Goal: Find specific page/section: Find specific page/section

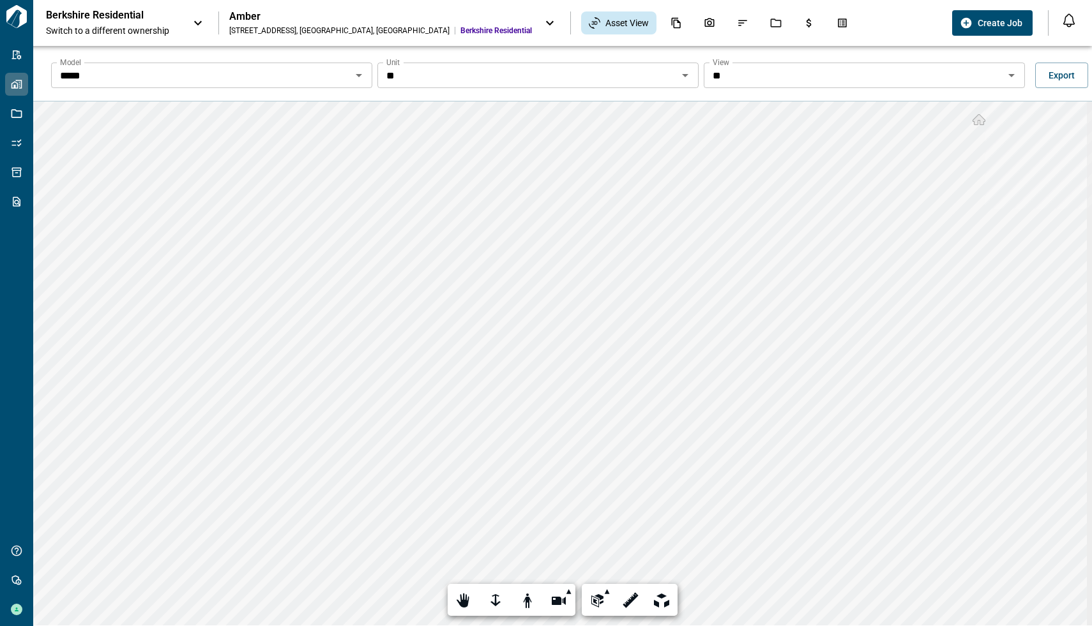
scroll to position [46, 0]
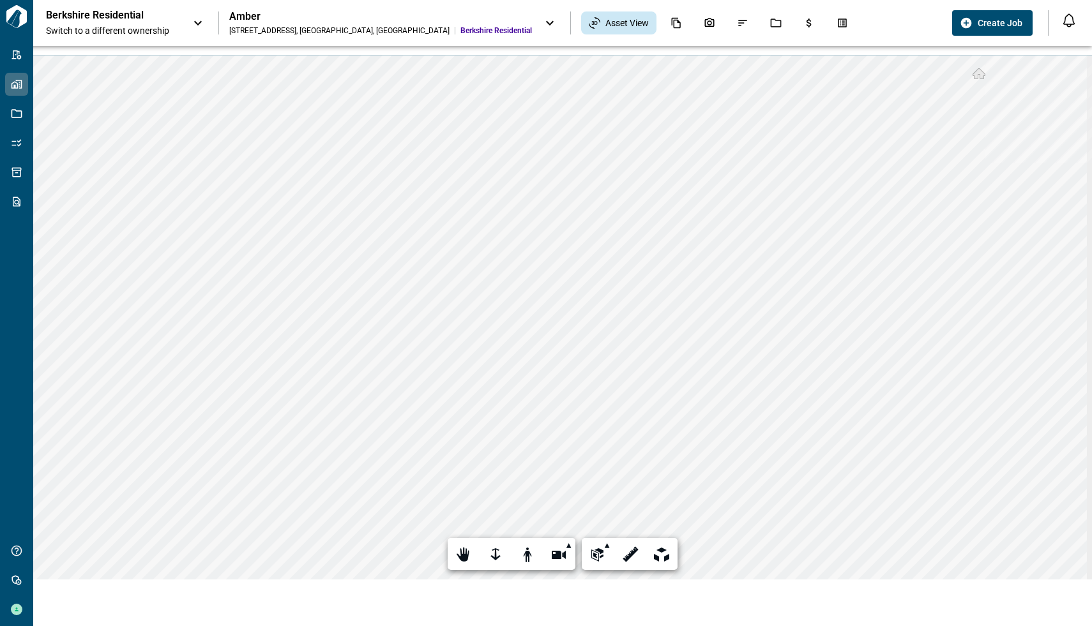
click at [542, 19] on icon at bounding box center [549, 22] width 15 height 15
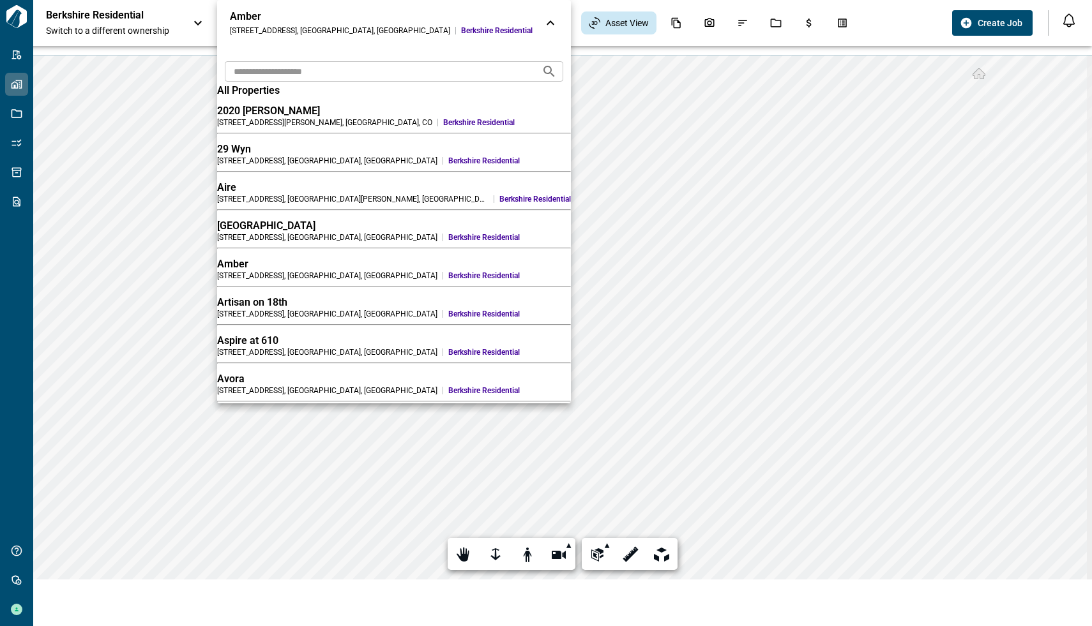
click at [543, 19] on icon at bounding box center [550, 22] width 15 height 15
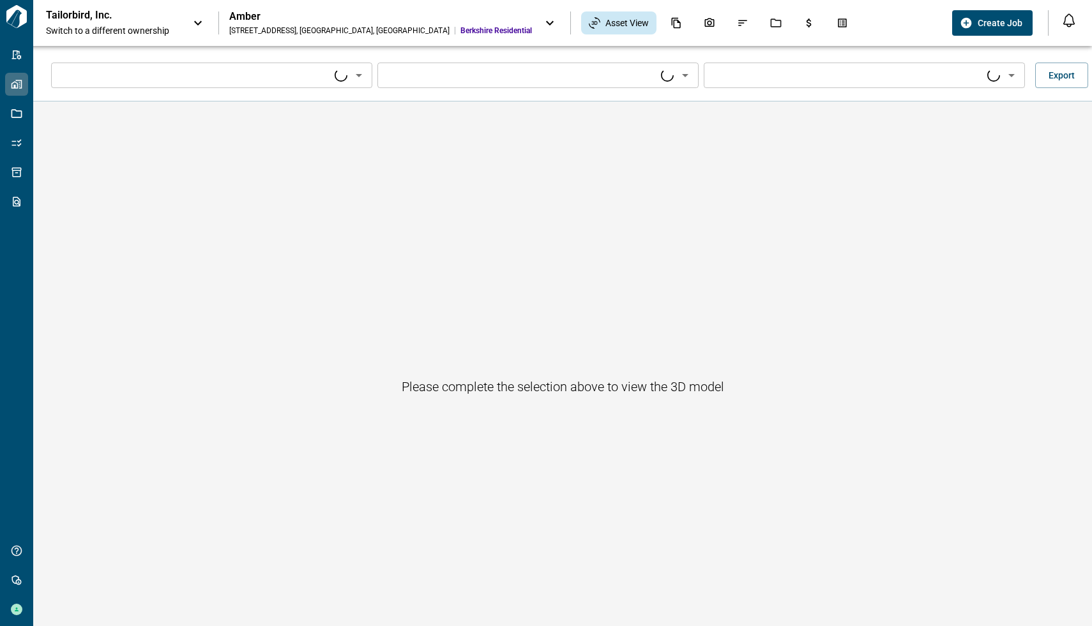
type input "****"
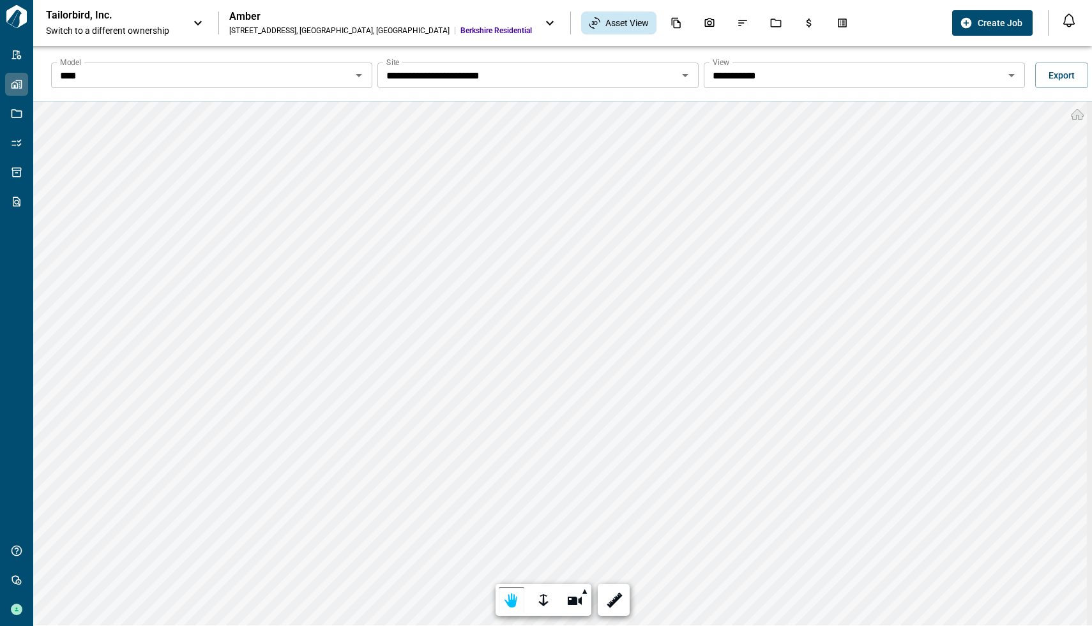
click at [482, 81] on input "**********" at bounding box center [527, 75] width 292 height 18
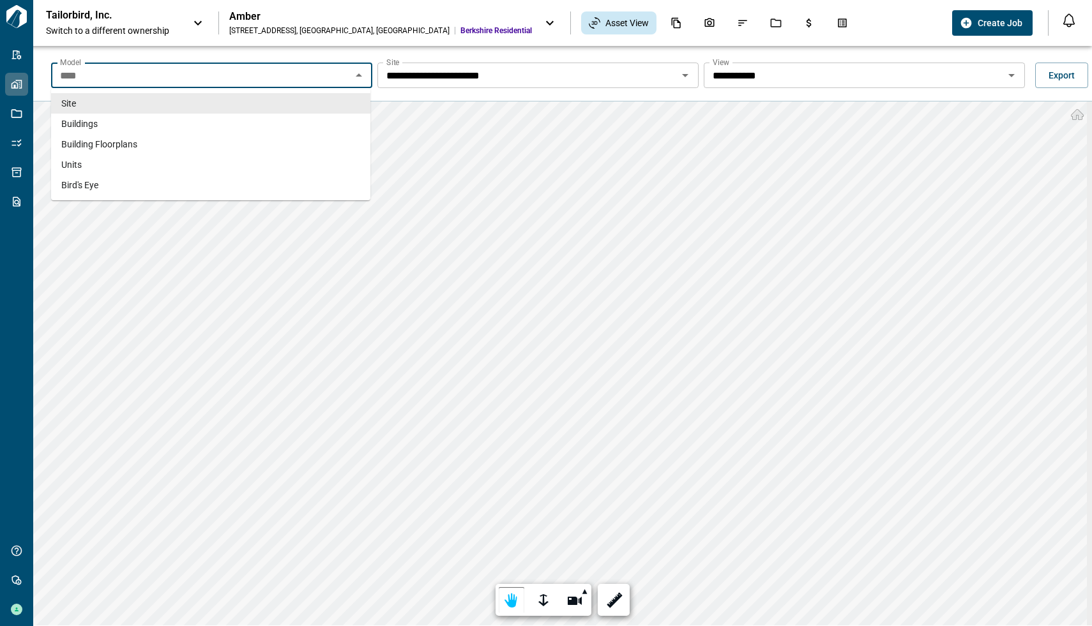
click at [225, 72] on input "****" at bounding box center [201, 75] width 292 height 18
click at [126, 123] on li "Buildings" at bounding box center [210, 124] width 319 height 20
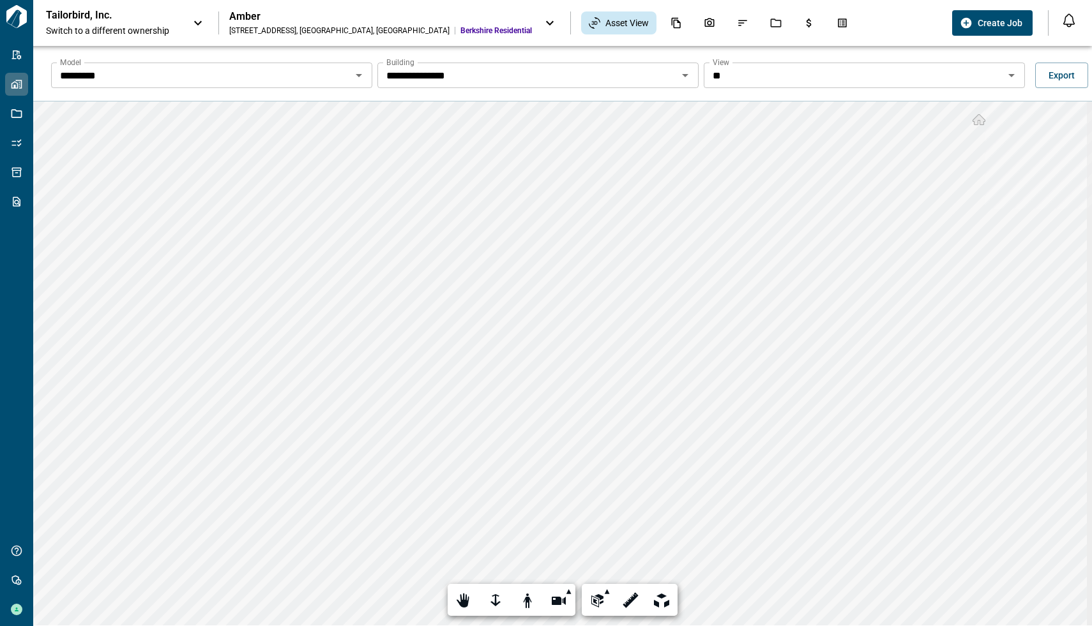
click at [253, 74] on input "*********" at bounding box center [201, 75] width 292 height 18
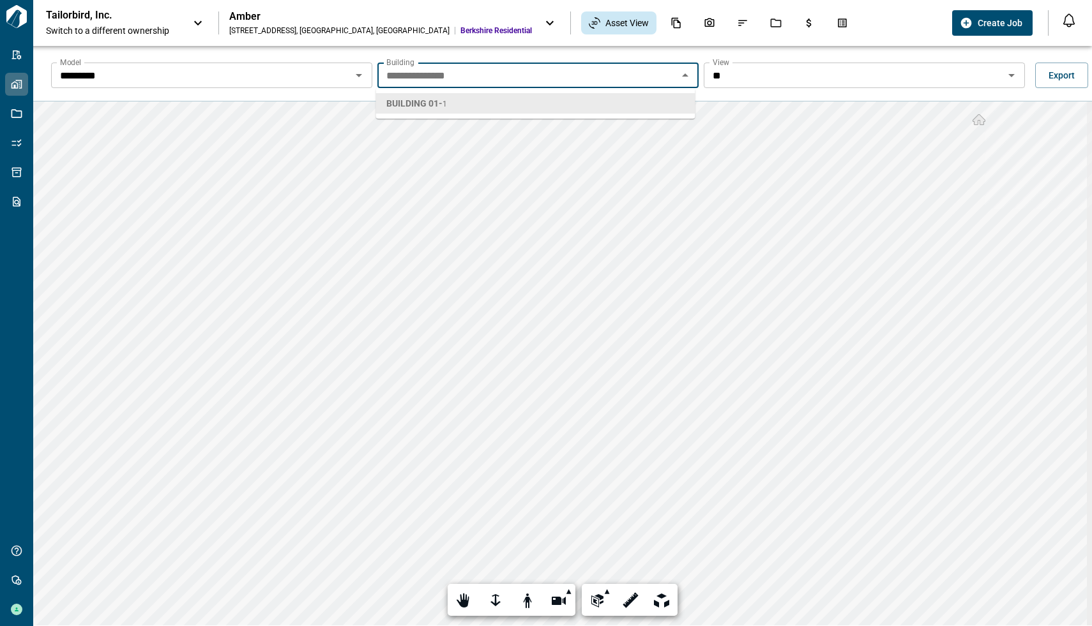
click at [453, 75] on input "**********" at bounding box center [527, 75] width 292 height 18
click at [206, 79] on input "*********" at bounding box center [201, 75] width 292 height 18
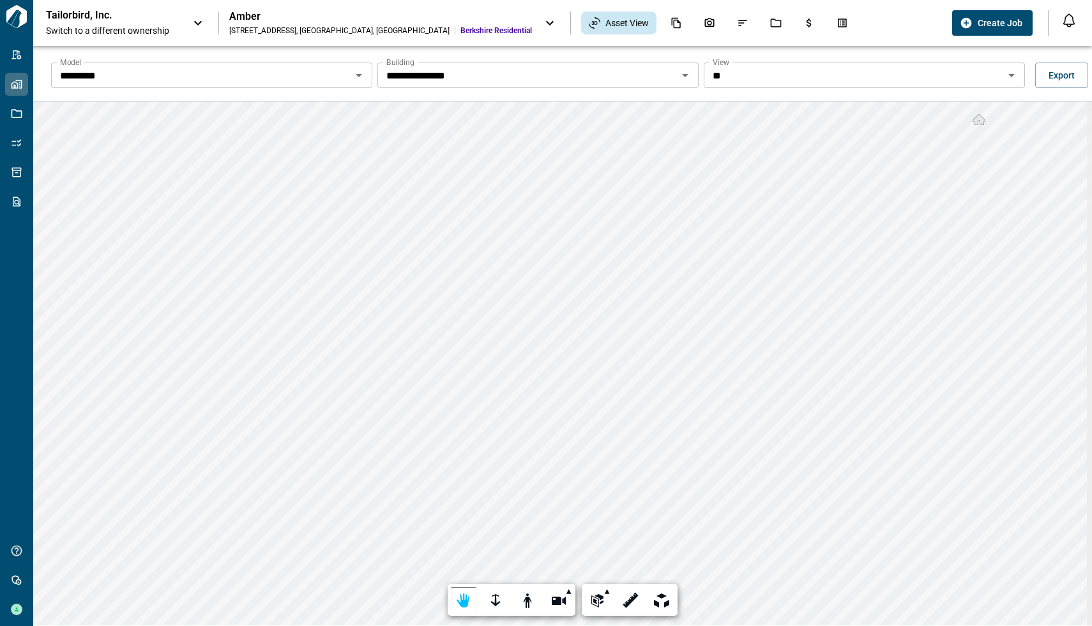
scroll to position [46, 0]
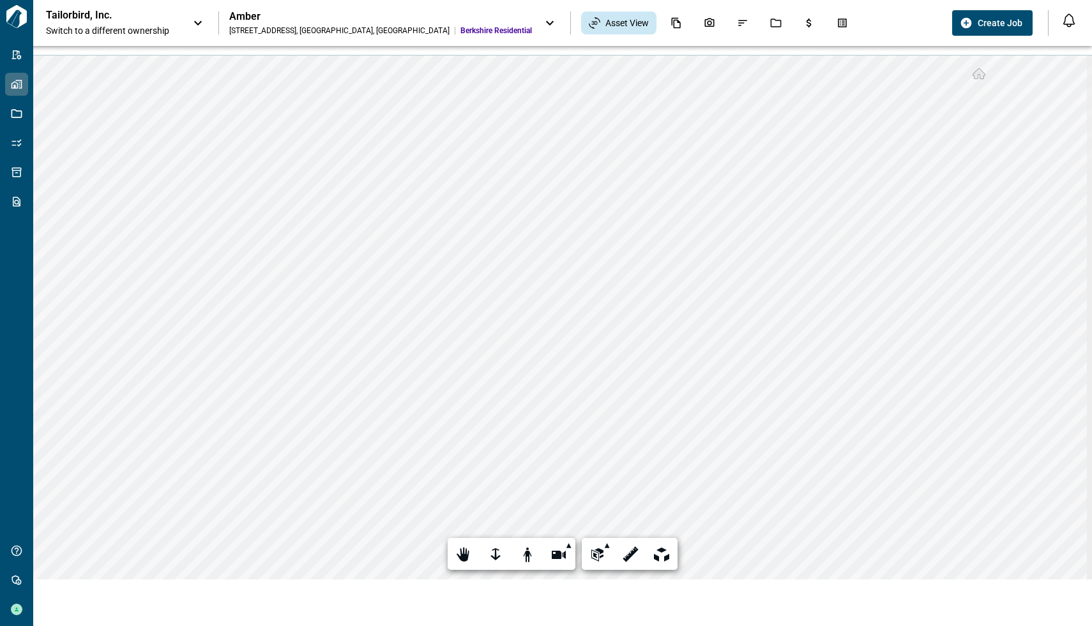
click at [142, 17] on p "Tailorbird, Inc." at bounding box center [103, 15] width 115 height 13
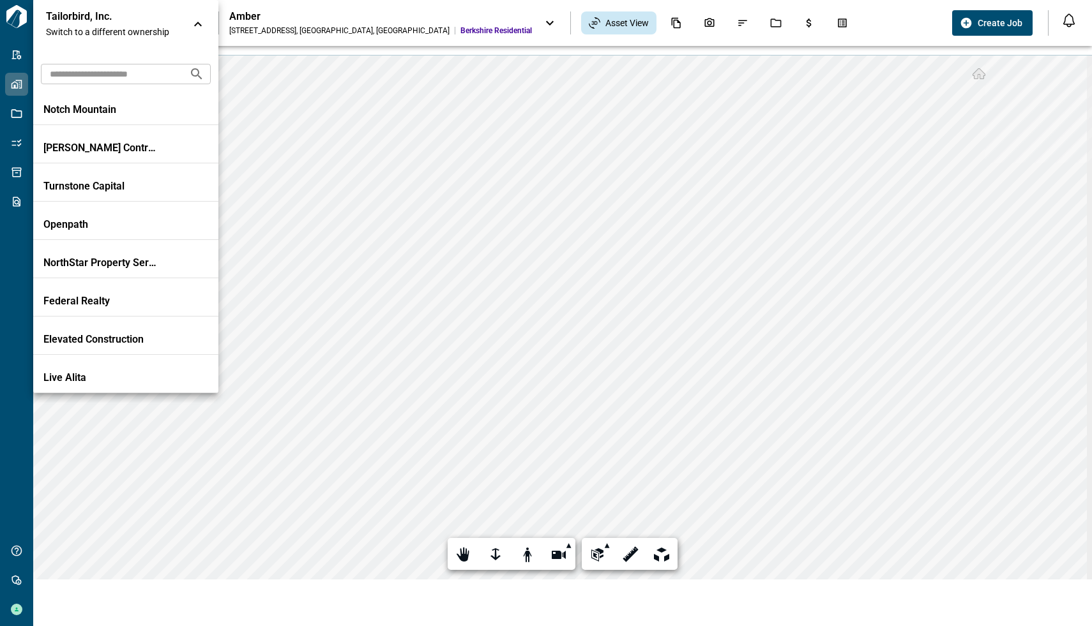
click at [289, 27] on div at bounding box center [546, 313] width 1092 height 626
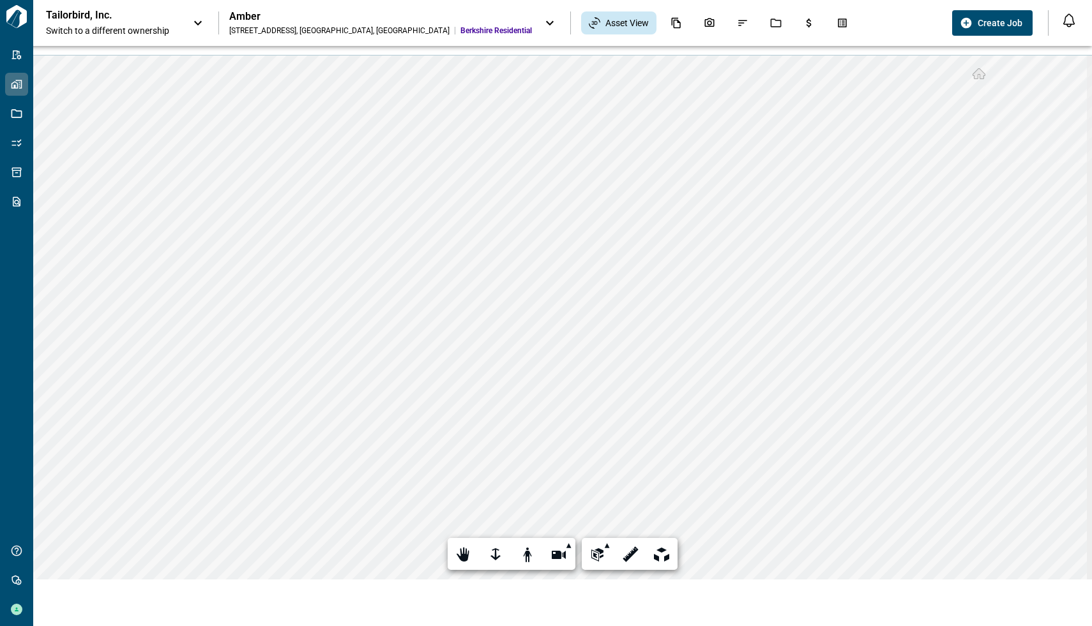
click at [542, 22] on icon at bounding box center [549, 22] width 15 height 15
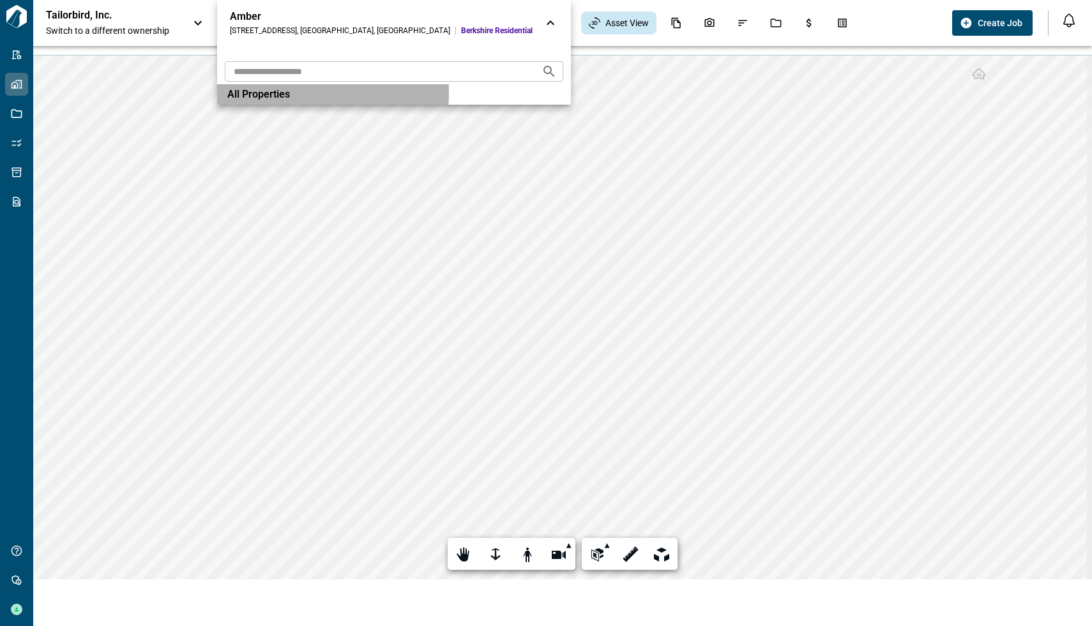
click at [285, 93] on span "All Properties" at bounding box center [258, 94] width 63 height 13
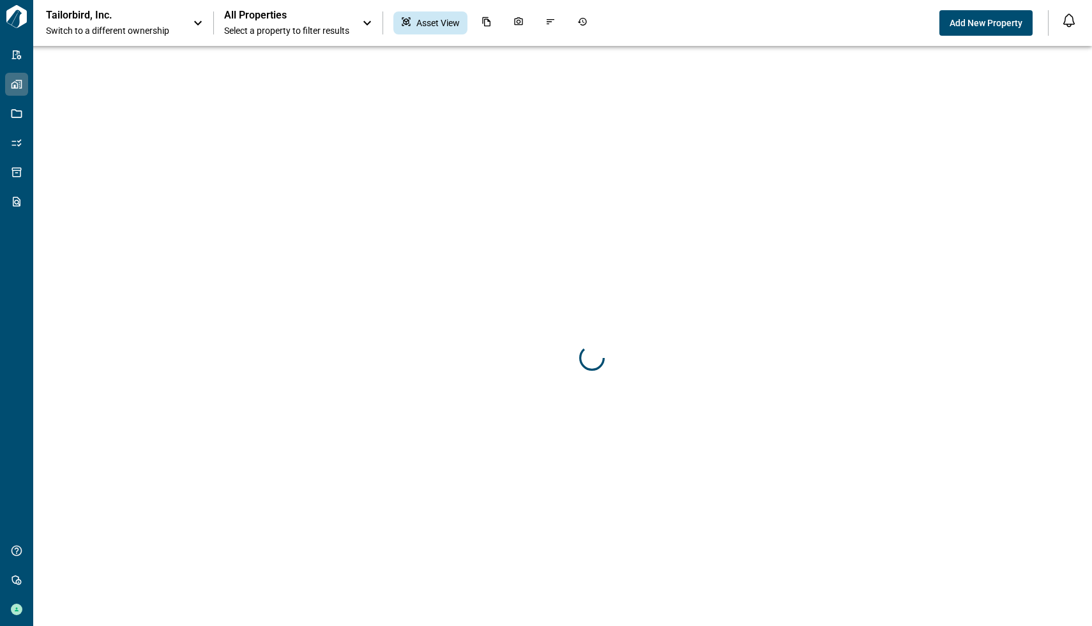
click at [173, 3] on div "Tailorbird, Inc. Switch to a different ownership All Properties Select a proper…" at bounding box center [546, 23] width 1092 height 46
click at [197, 18] on icon at bounding box center [197, 22] width 15 height 15
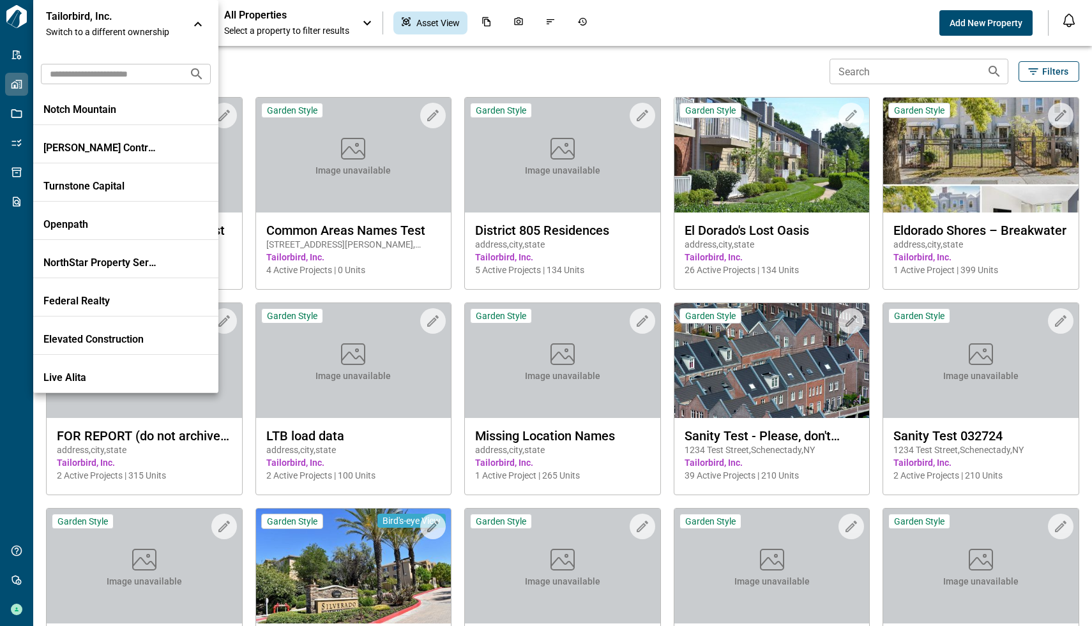
click at [775, 70] on div at bounding box center [546, 313] width 1092 height 626
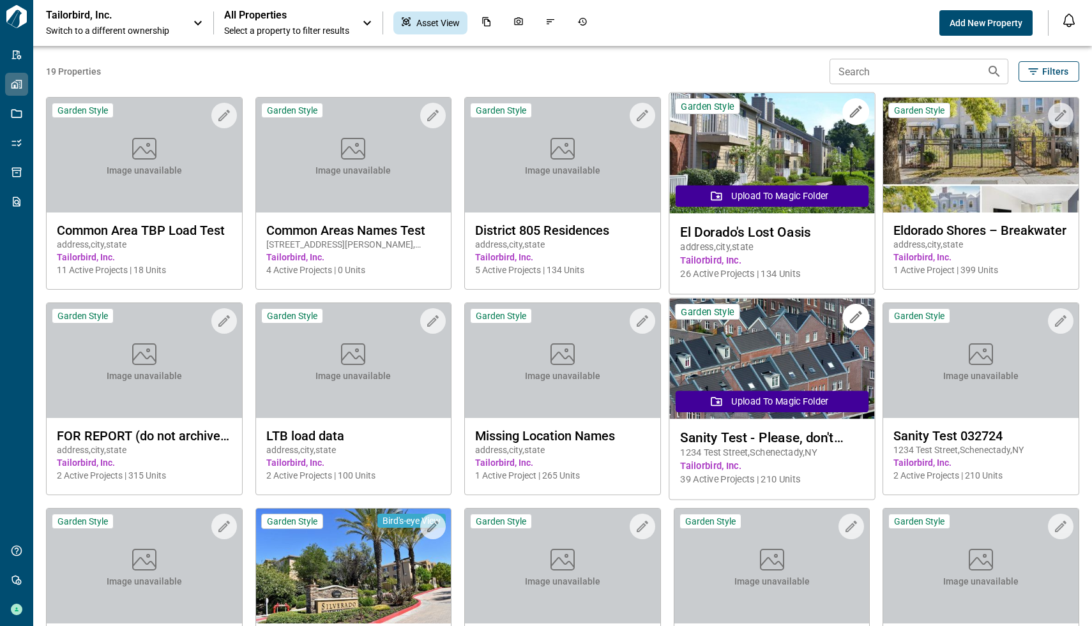
click at [765, 173] on img at bounding box center [771, 153] width 205 height 121
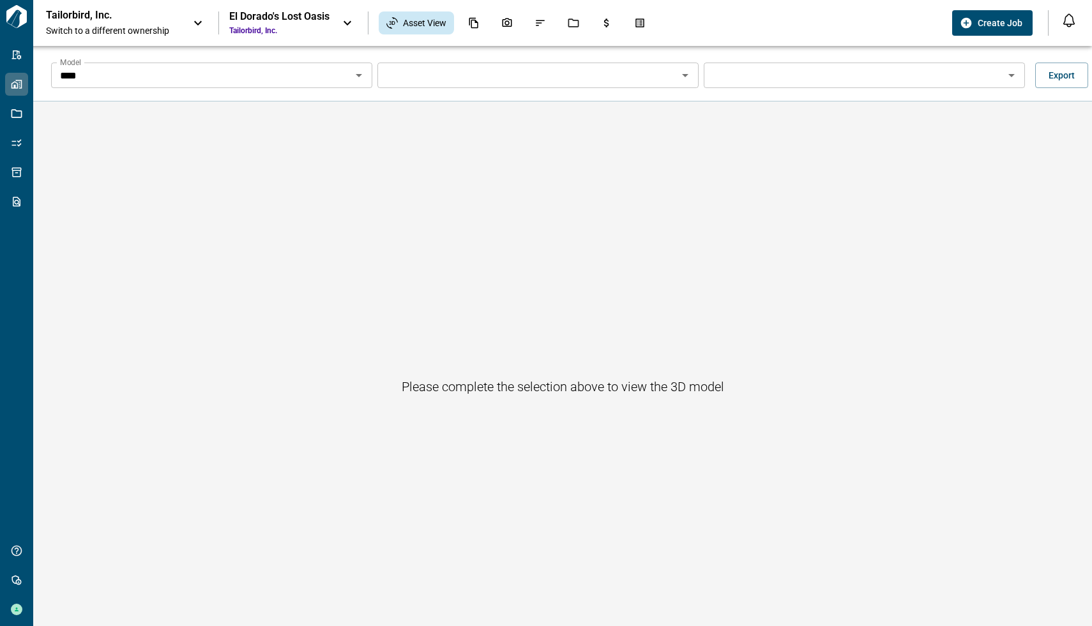
click at [355, 82] on icon "Open" at bounding box center [358, 75] width 15 height 15
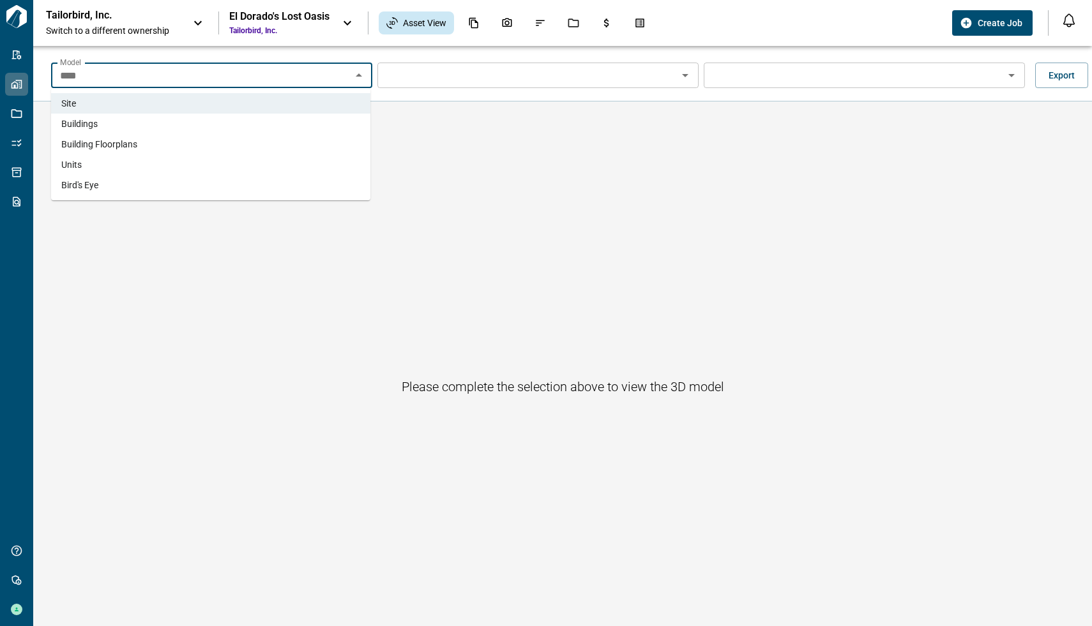
click at [132, 122] on li "Buildings" at bounding box center [210, 124] width 319 height 20
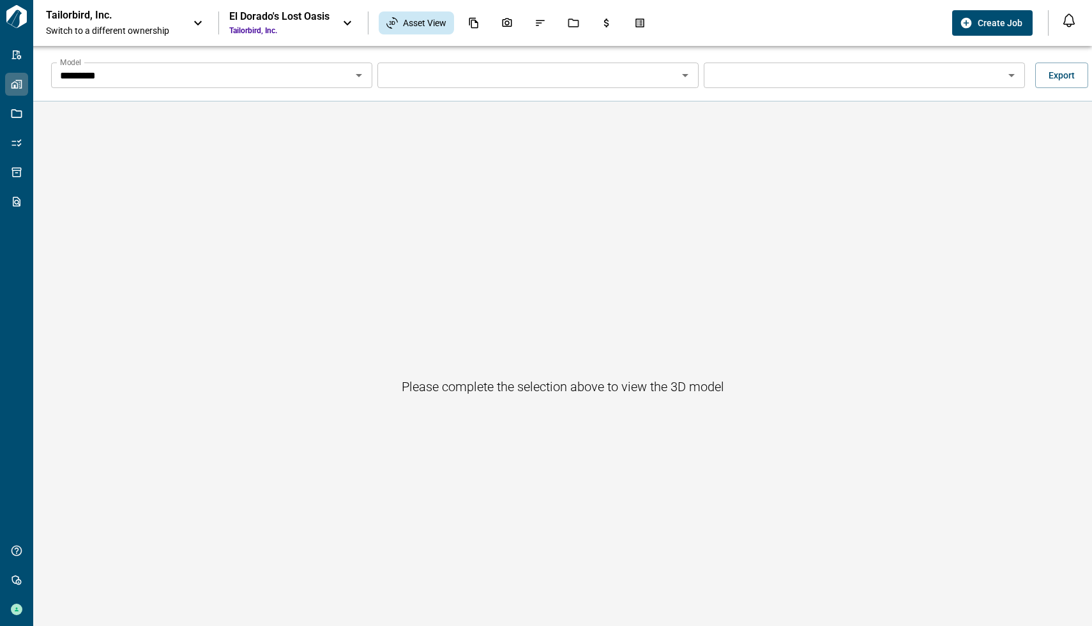
click at [538, 73] on input "Model" at bounding box center [527, 75] width 292 height 18
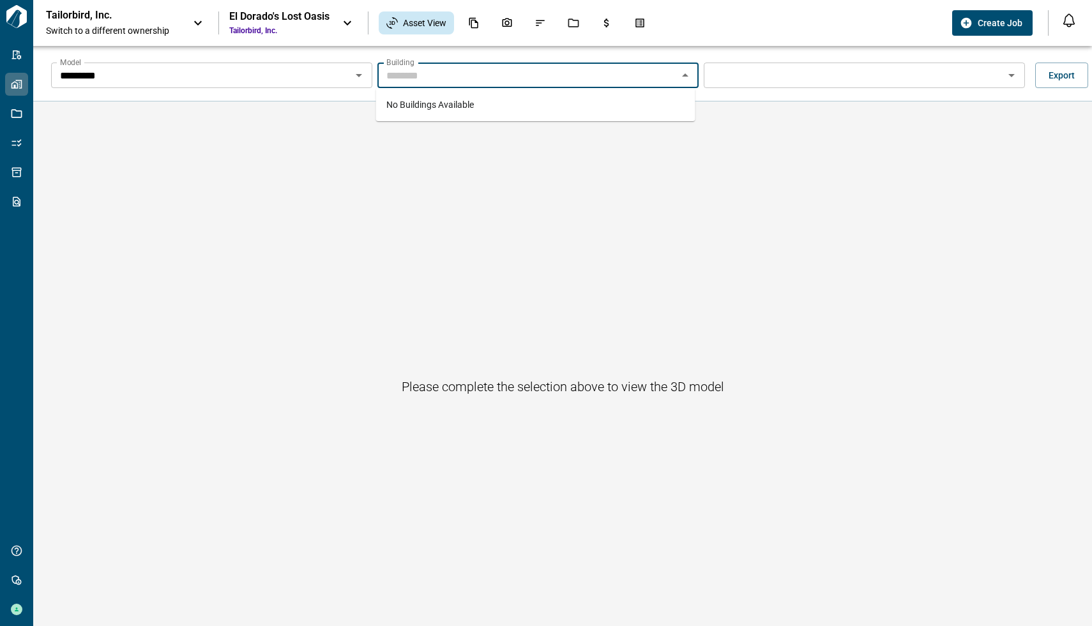
click at [491, 103] on div "No Buildings Available" at bounding box center [535, 104] width 319 height 33
click at [62, 10] on p "Tailorbird, Inc." at bounding box center [103, 15] width 115 height 13
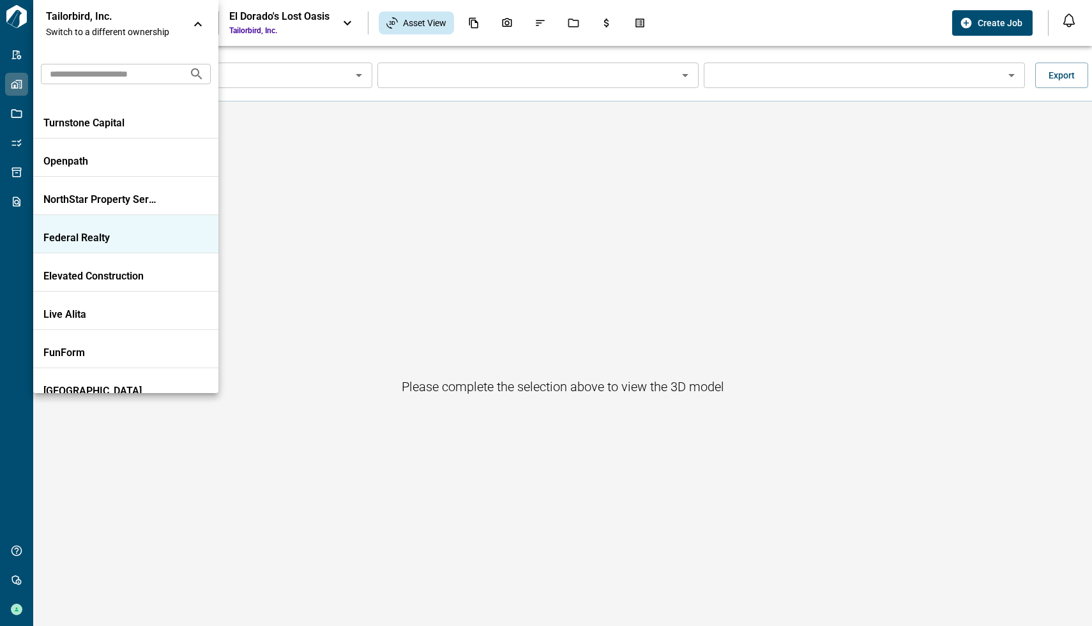
scroll to position [228, 0]
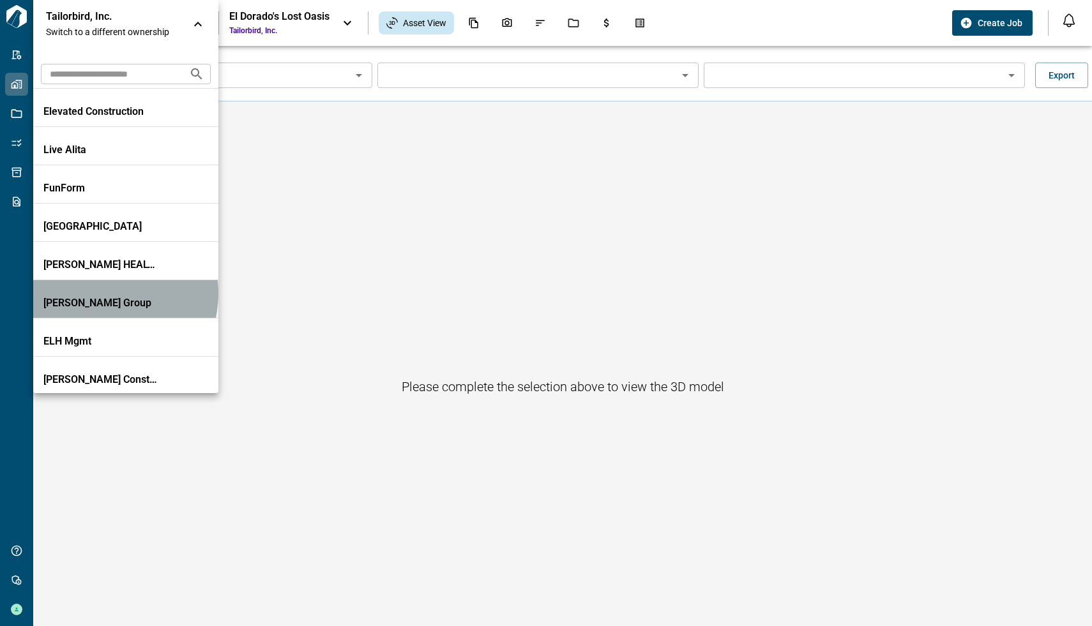
click at [95, 293] on li "[PERSON_NAME] Group" at bounding box center [125, 299] width 185 height 38
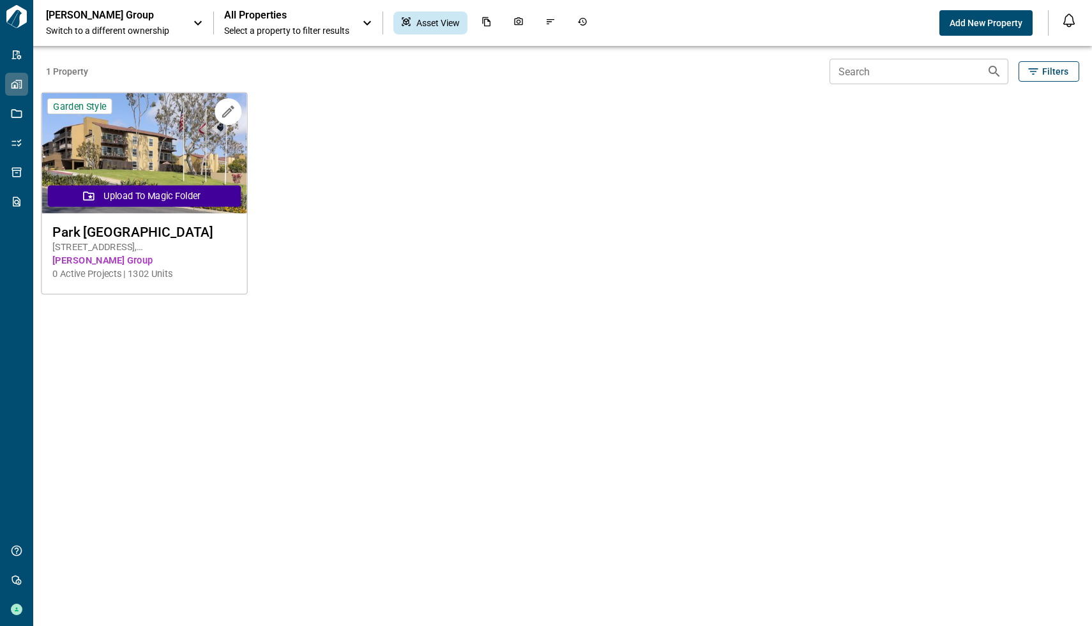
click at [152, 156] on img at bounding box center [144, 153] width 205 height 121
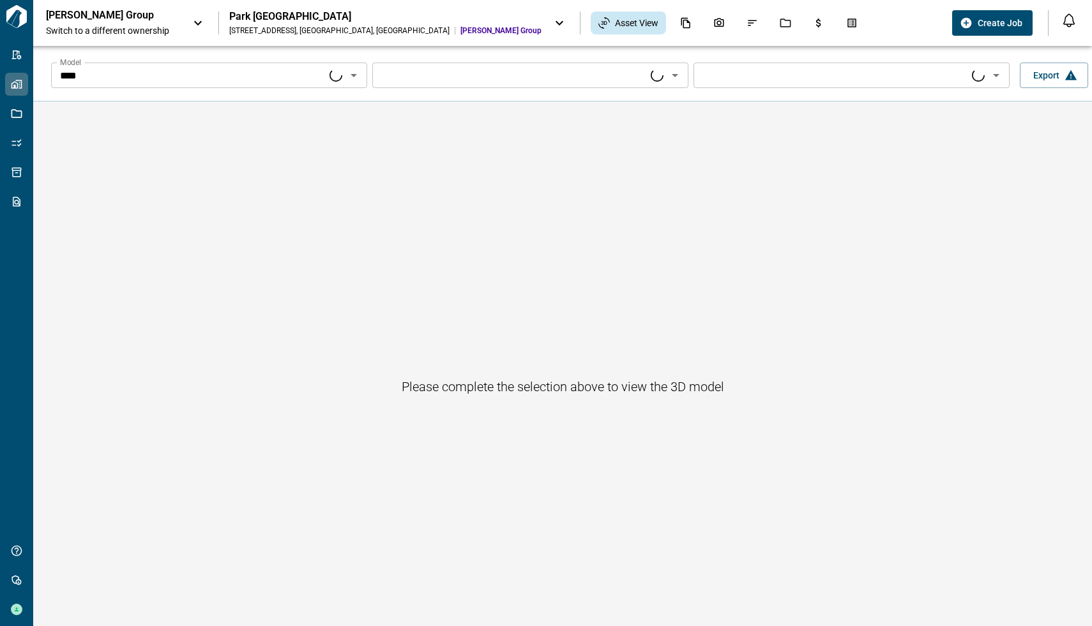
click at [354, 75] on icon "Open" at bounding box center [353, 75] width 15 height 15
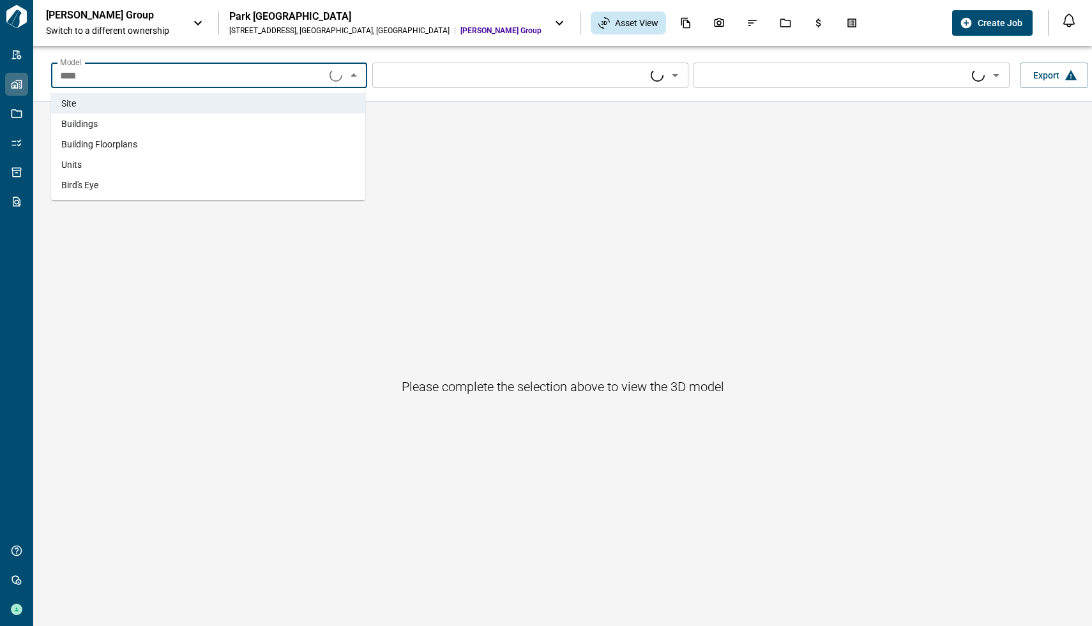
click at [170, 125] on li "Buildings" at bounding box center [208, 124] width 314 height 20
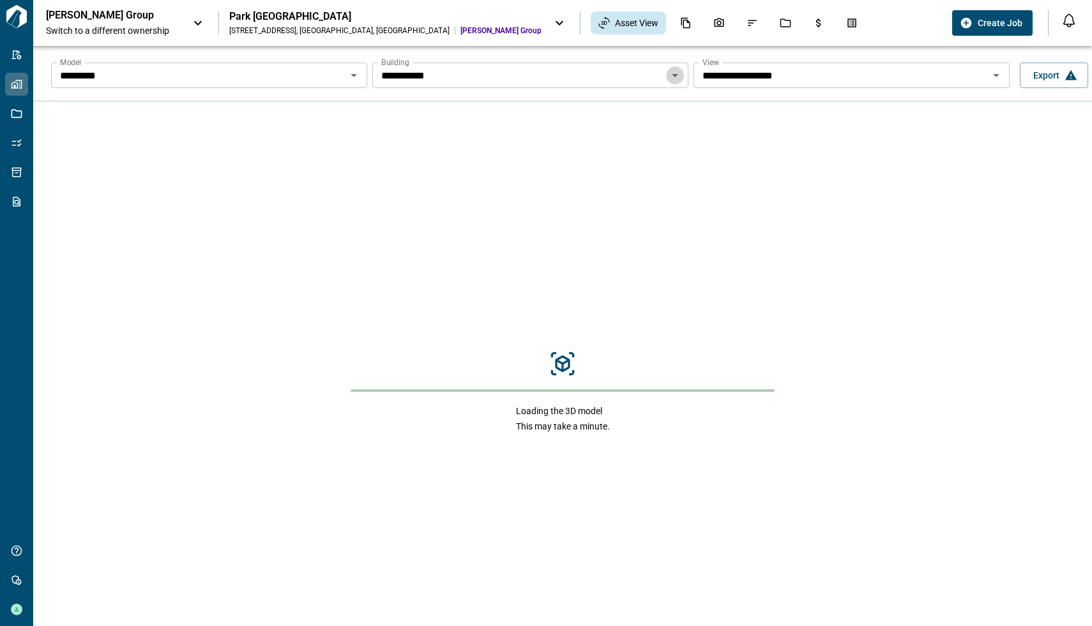
click at [676, 74] on icon "Open" at bounding box center [674, 75] width 15 height 15
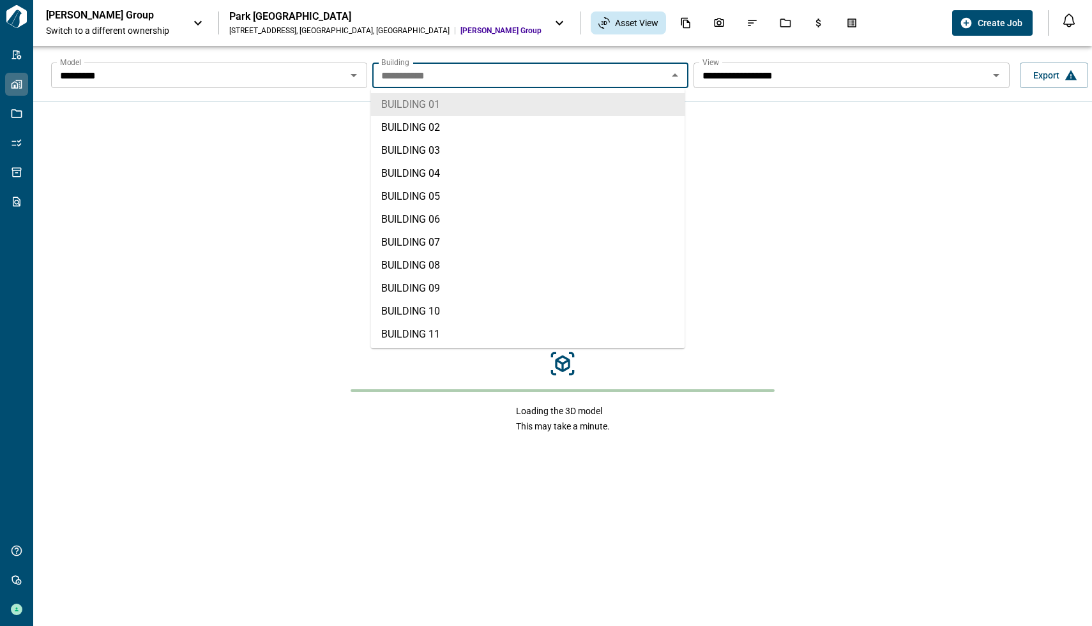
click at [676, 74] on icon "Close" at bounding box center [674, 75] width 15 height 15
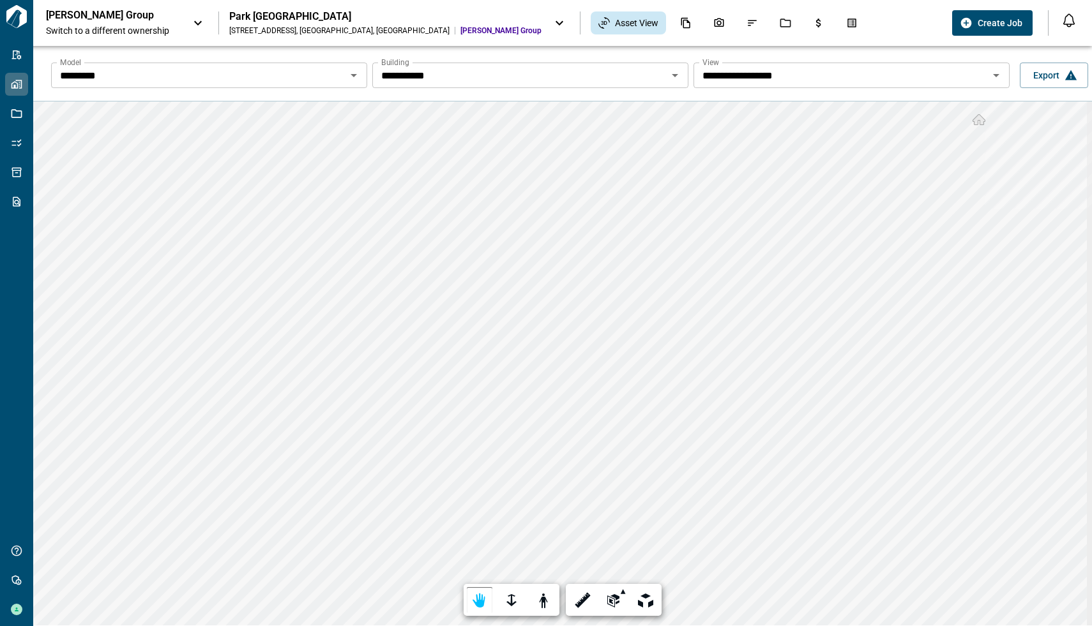
scroll to position [46, 0]
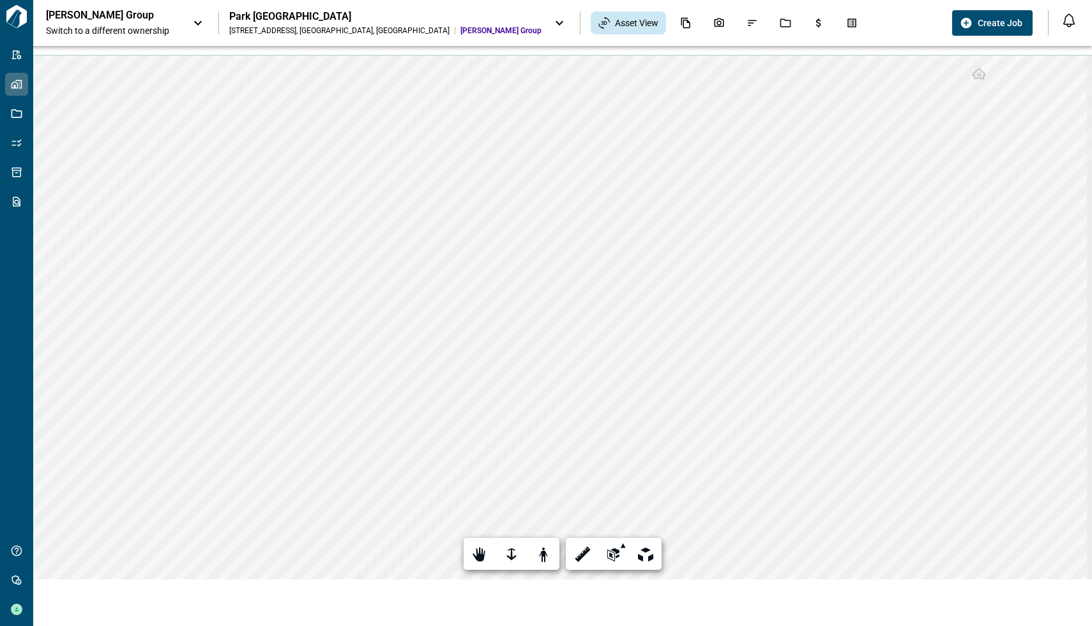
click at [552, 21] on icon at bounding box center [559, 22] width 15 height 15
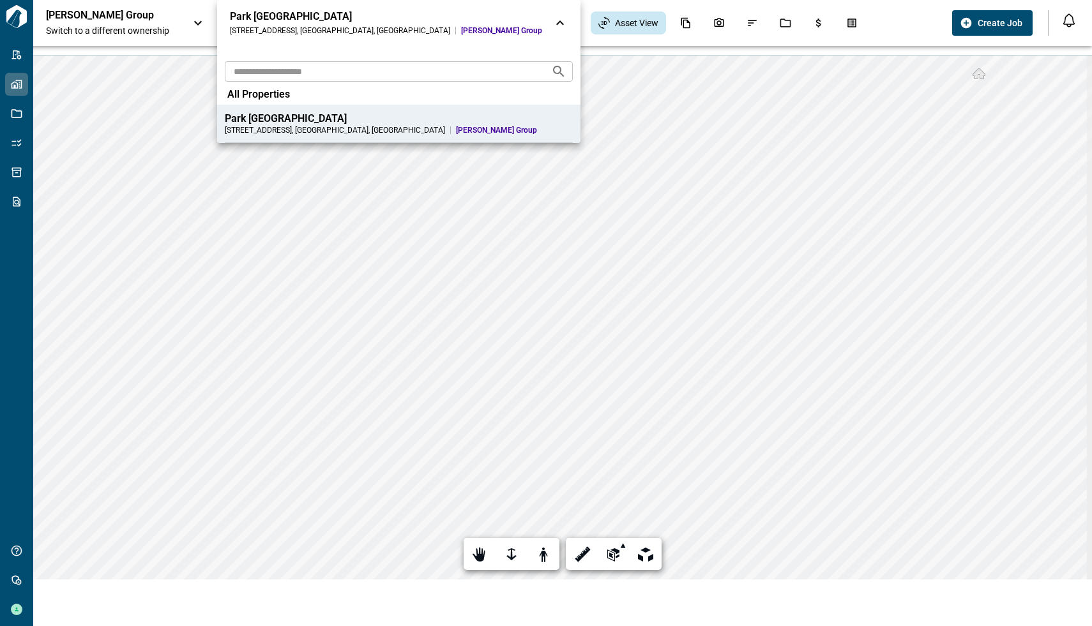
click at [552, 19] on icon at bounding box center [559, 22] width 15 height 15
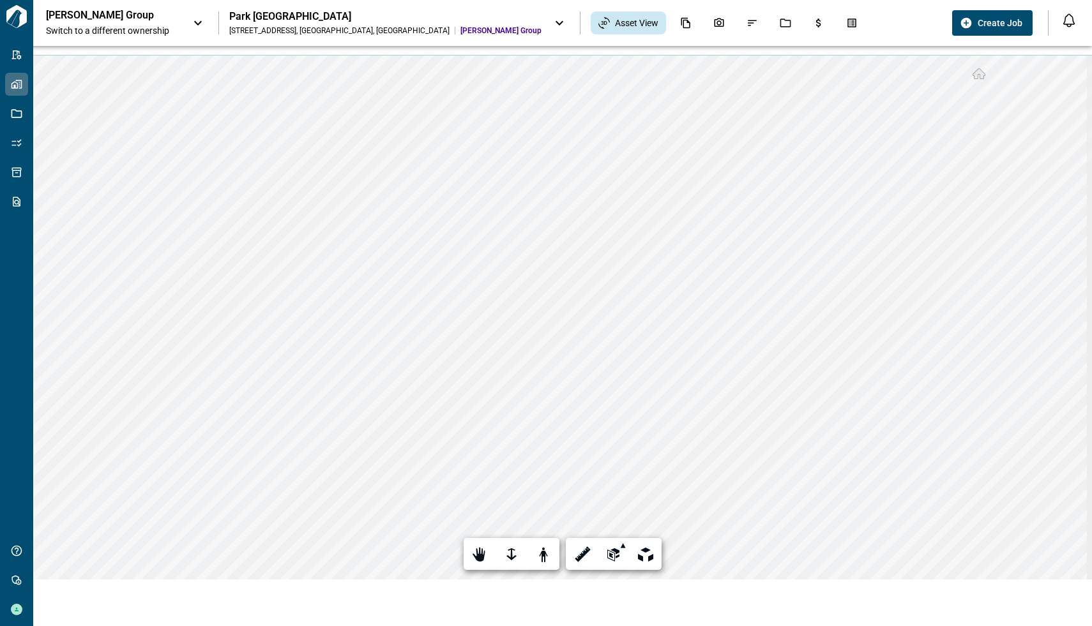
click at [346, 45] on div "[PERSON_NAME] Group Switch to a different ownership Park Newport [STREET_ADDRES…" at bounding box center [546, 23] width 1092 height 46
click at [197, 24] on icon at bounding box center [197, 22] width 15 height 15
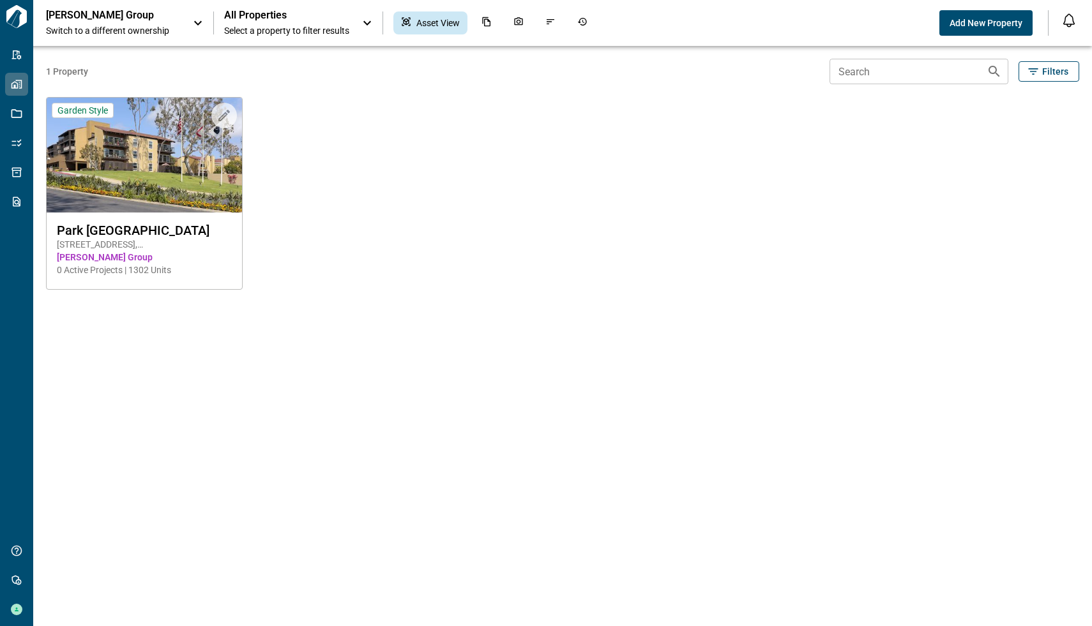
click at [195, 20] on icon at bounding box center [197, 22] width 15 height 15
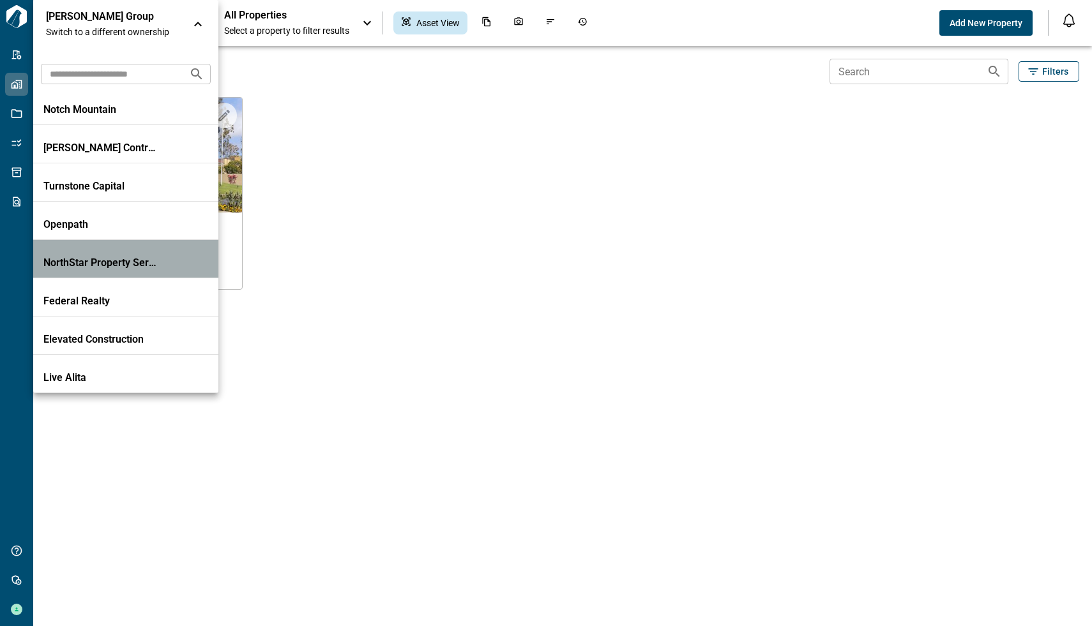
click at [129, 257] on p "NorthStar Property Services" at bounding box center [100, 263] width 115 height 13
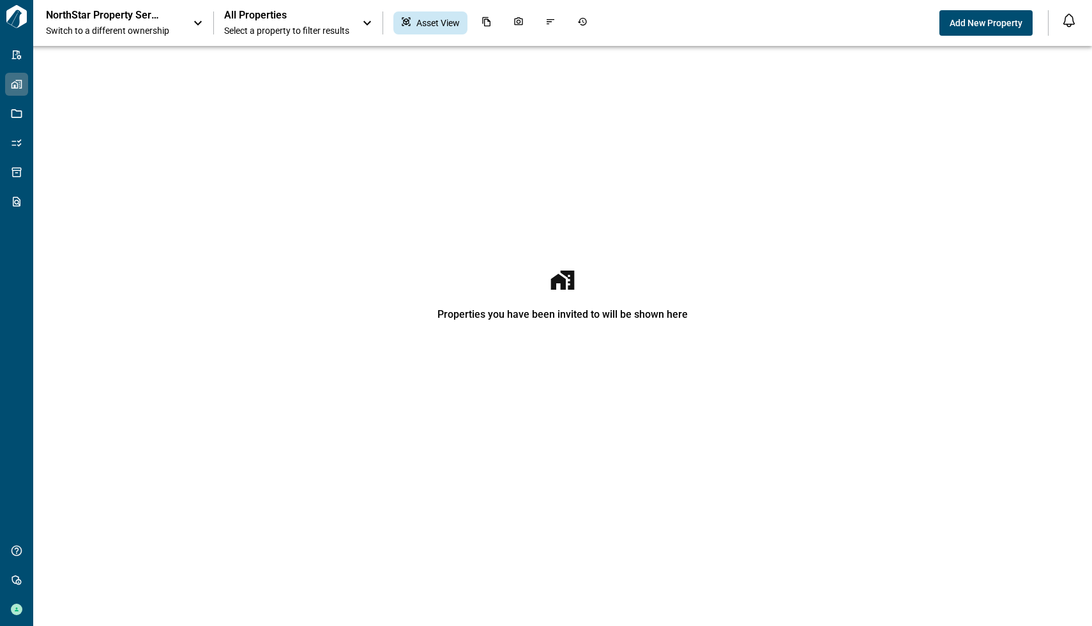
click at [183, 24] on div "NorthStar Property Services Switch to a different ownership" at bounding box center [126, 23] width 160 height 28
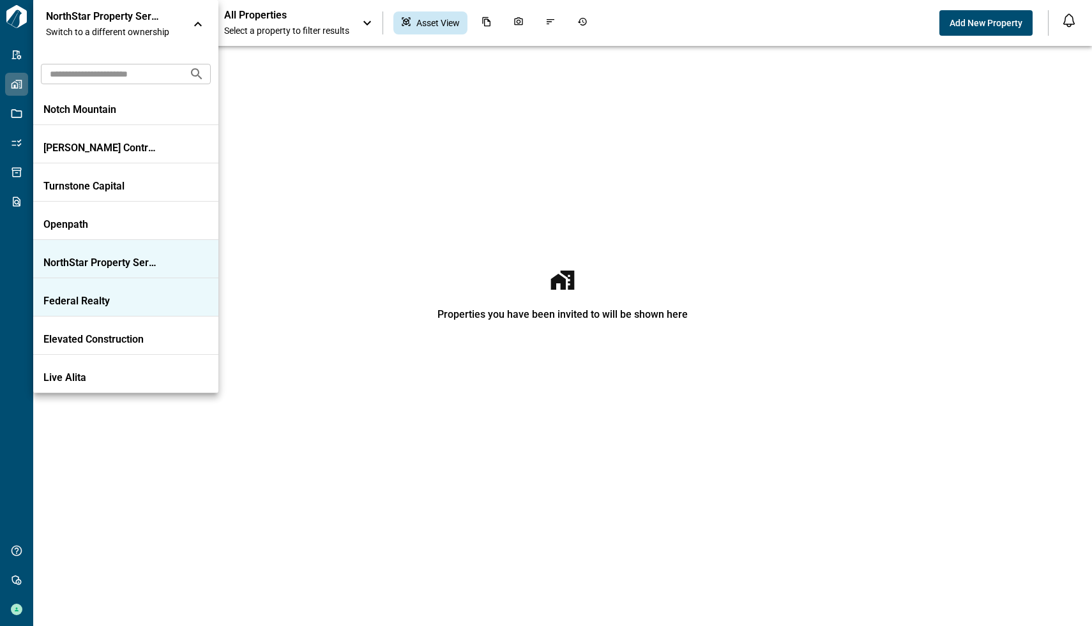
click at [123, 303] on p "Federal Realty" at bounding box center [100, 301] width 115 height 13
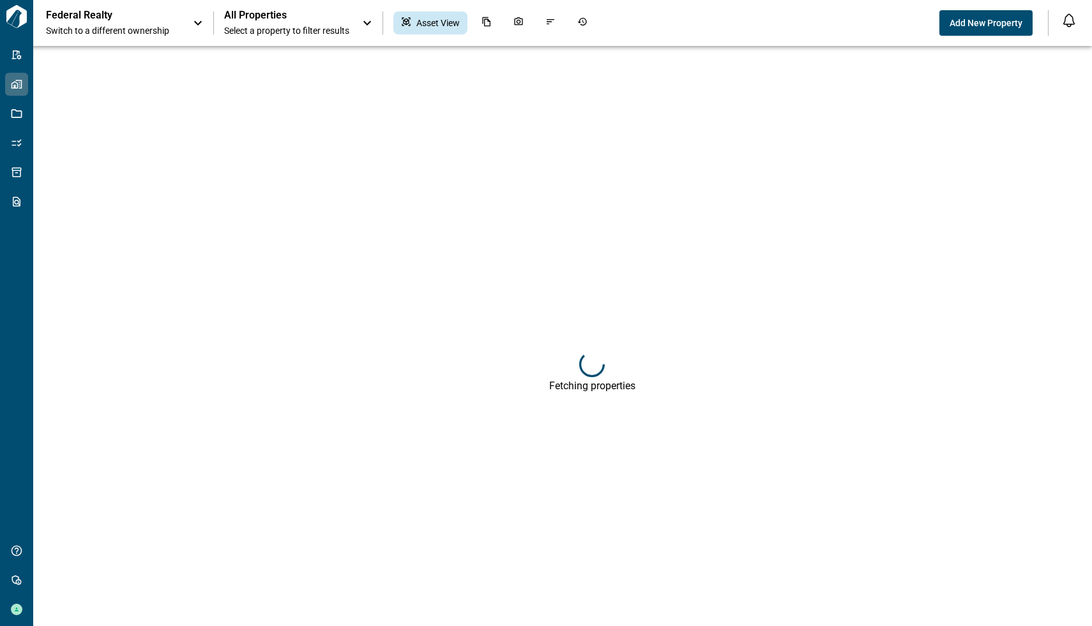
click at [365, 23] on icon at bounding box center [367, 22] width 15 height 15
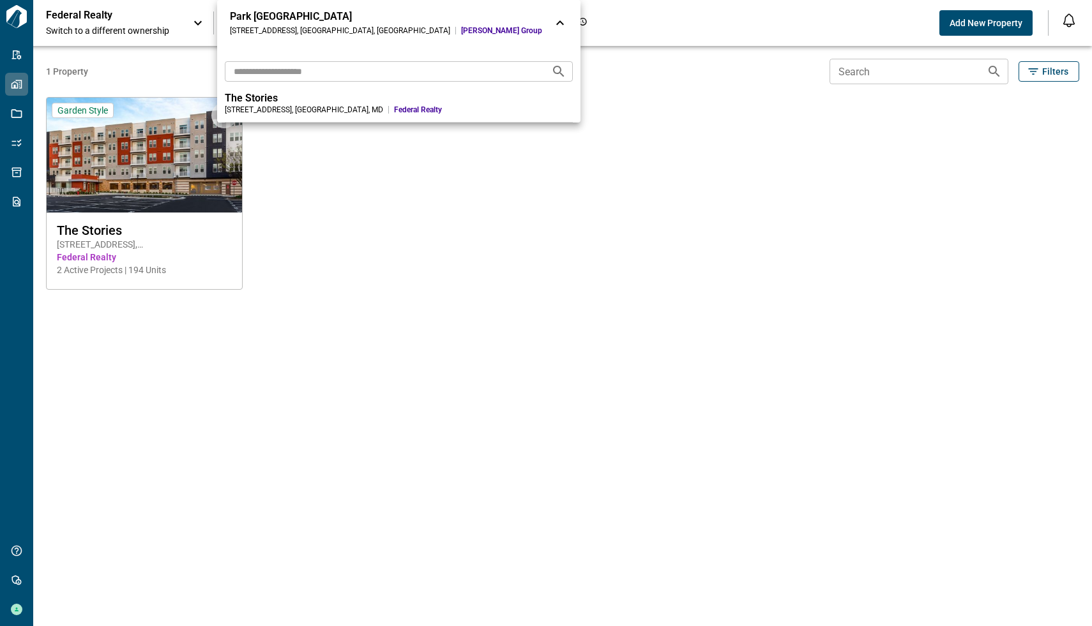
click at [150, 188] on div at bounding box center [546, 313] width 1092 height 626
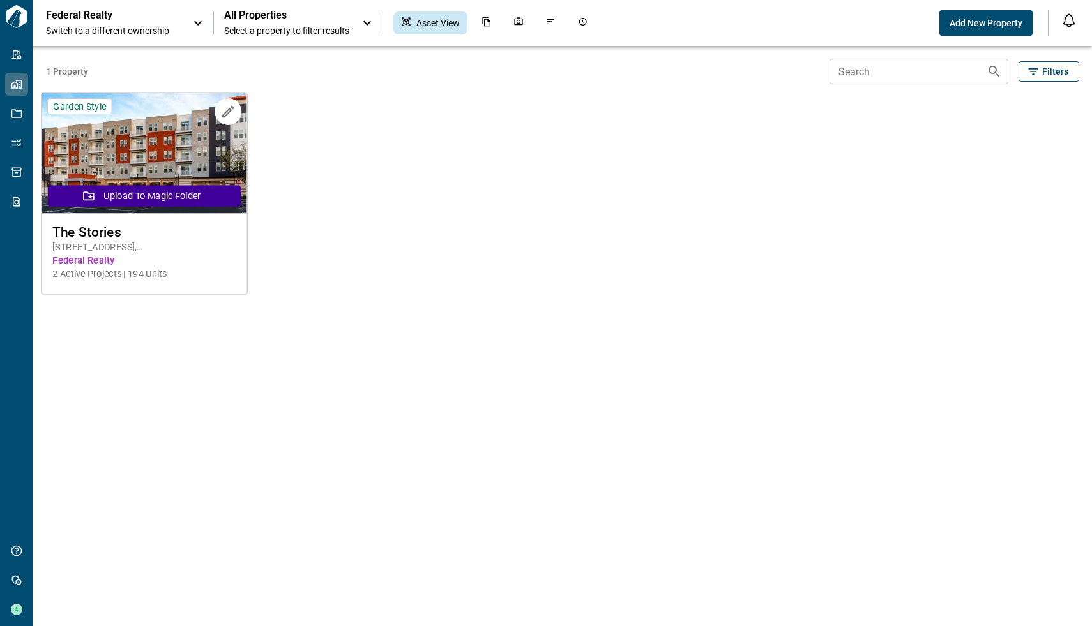
click at [163, 148] on img at bounding box center [144, 153] width 205 height 121
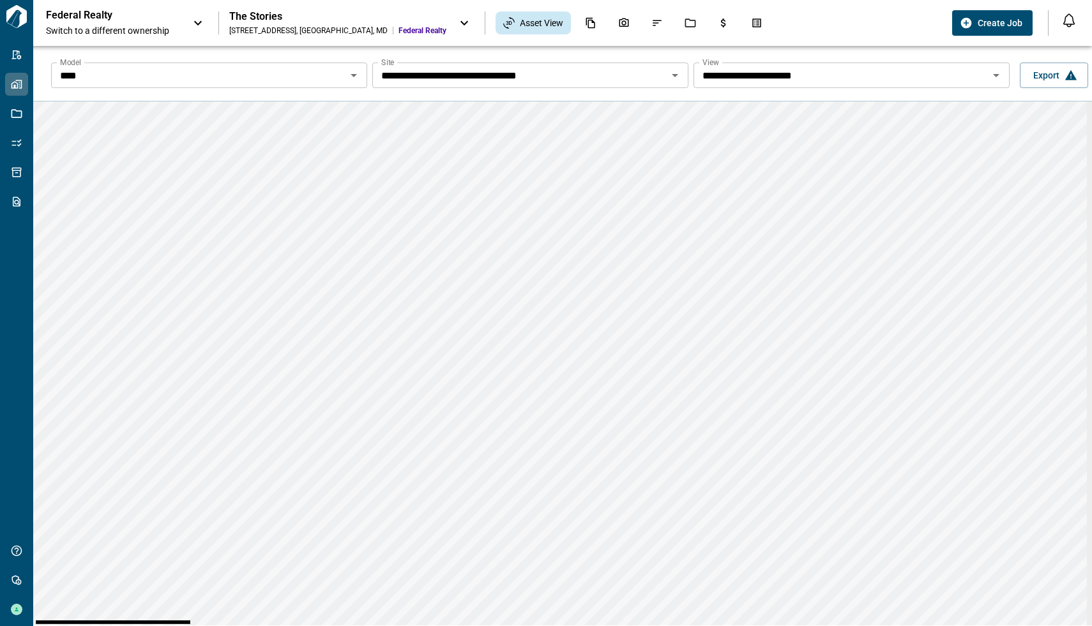
click at [215, 77] on input "****" at bounding box center [198, 75] width 287 height 18
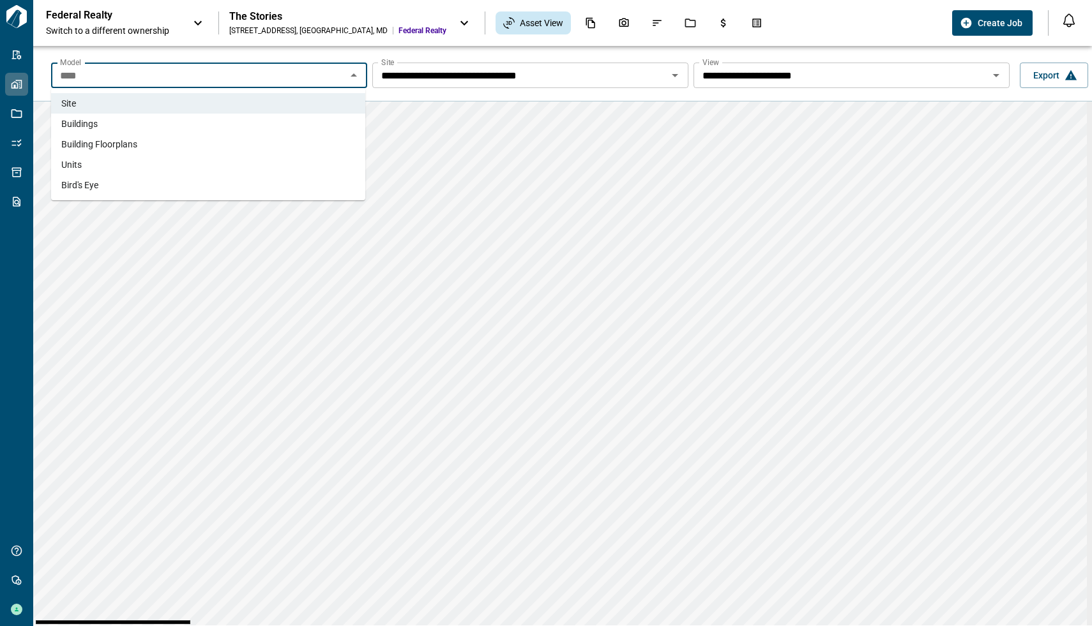
click at [115, 130] on li "Buildings" at bounding box center [208, 124] width 314 height 20
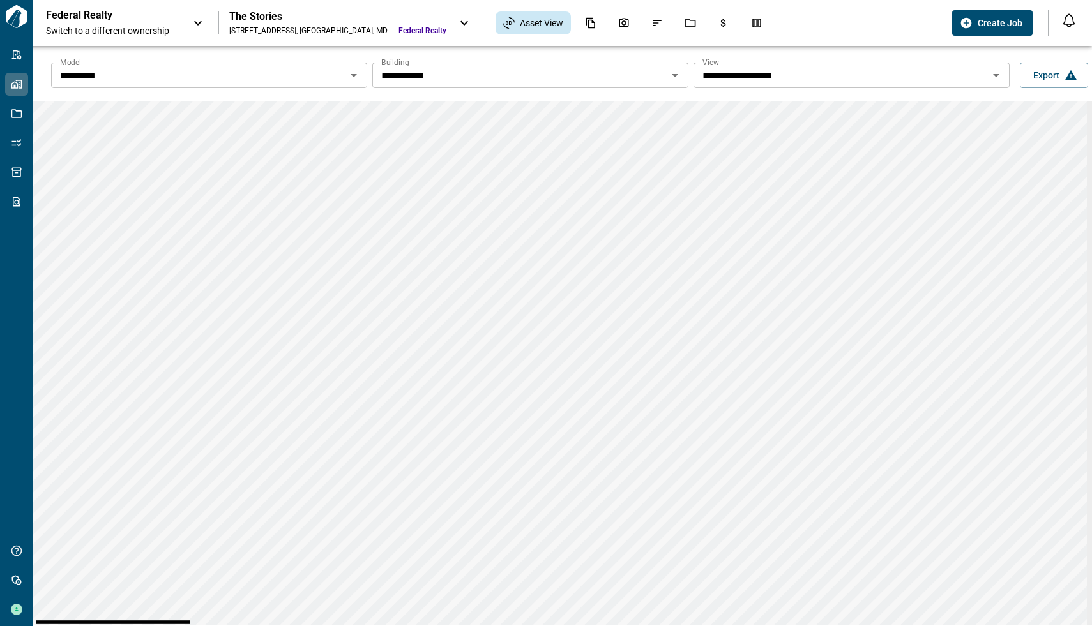
click at [668, 91] on div "**********" at bounding box center [572, 75] width 1059 height 41
click at [672, 82] on icon "Open" at bounding box center [674, 75] width 15 height 15
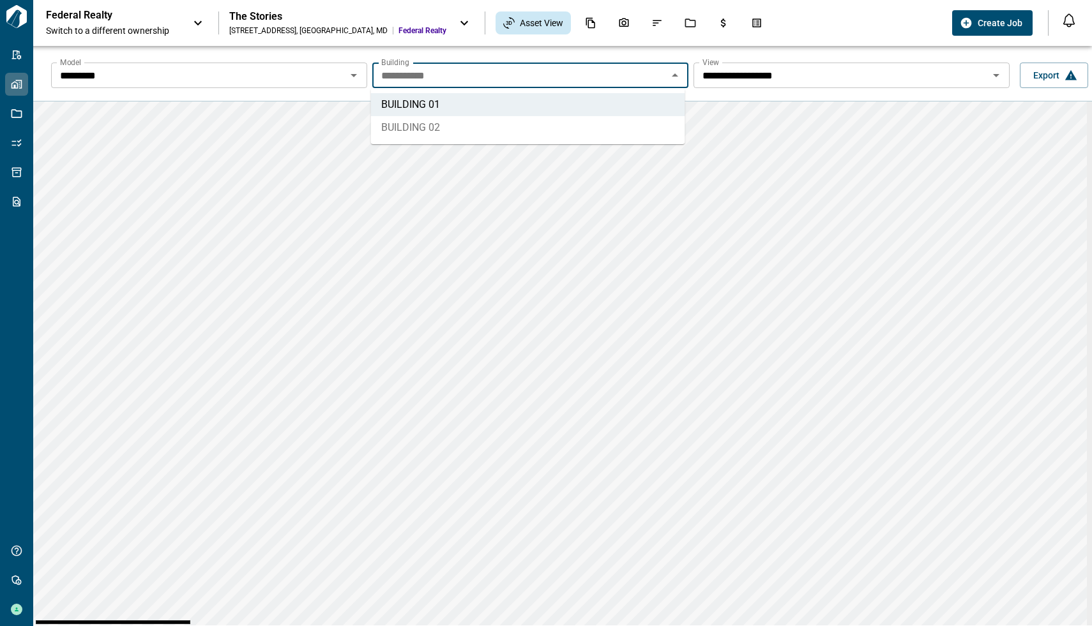
click at [598, 119] on li "BUILDING 02" at bounding box center [528, 127] width 314 height 23
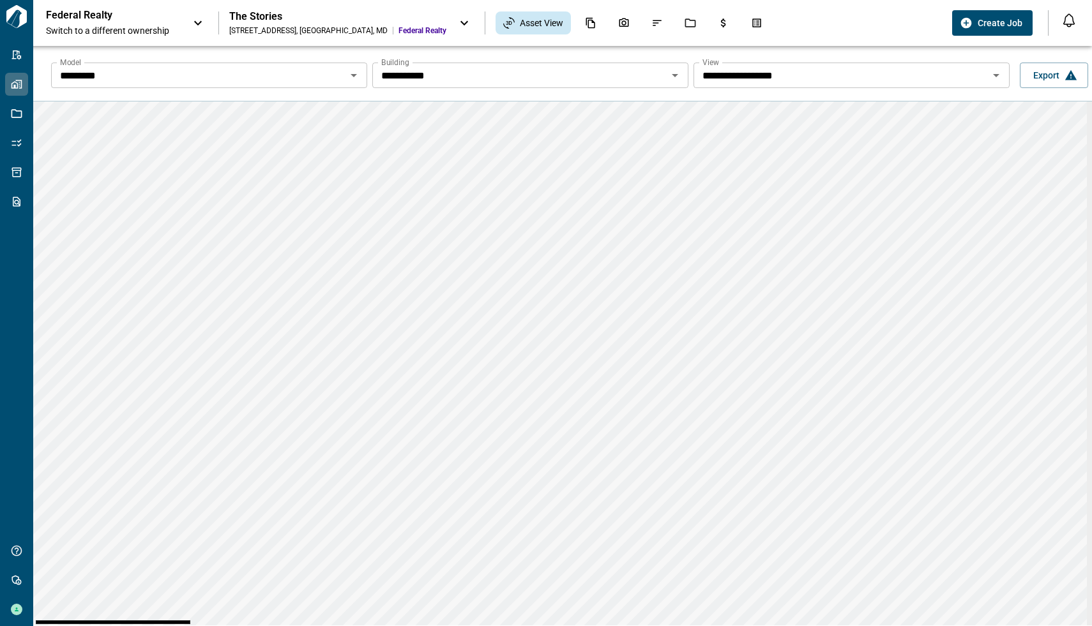
click at [186, 23] on div "Federal Realty Switch to a different ownership" at bounding box center [126, 23] width 160 height 28
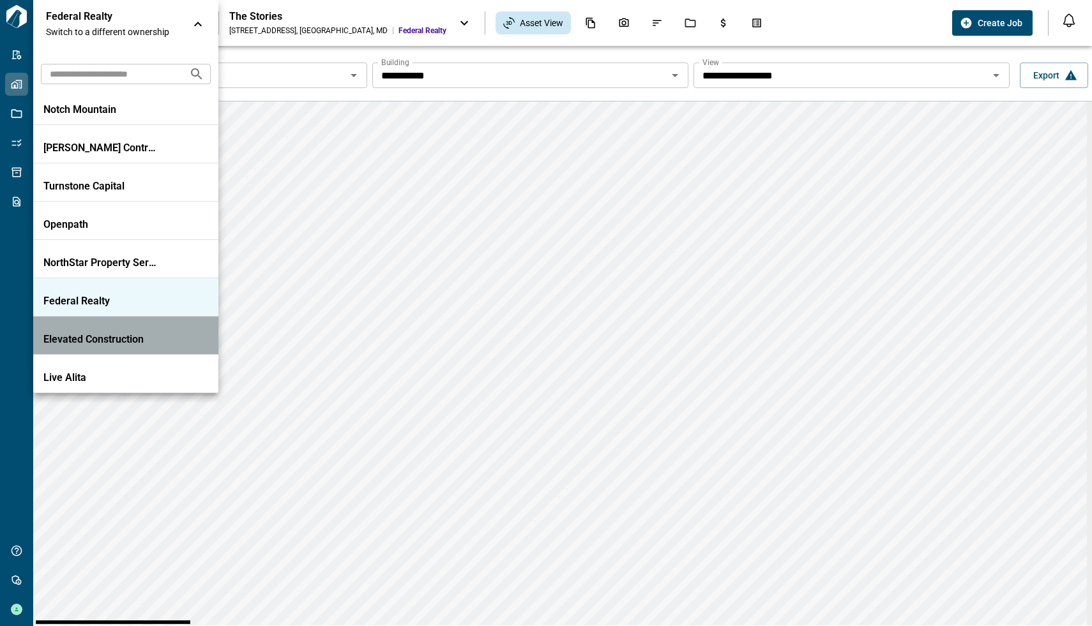
click at [144, 335] on p "Elevated Construction" at bounding box center [100, 339] width 115 height 13
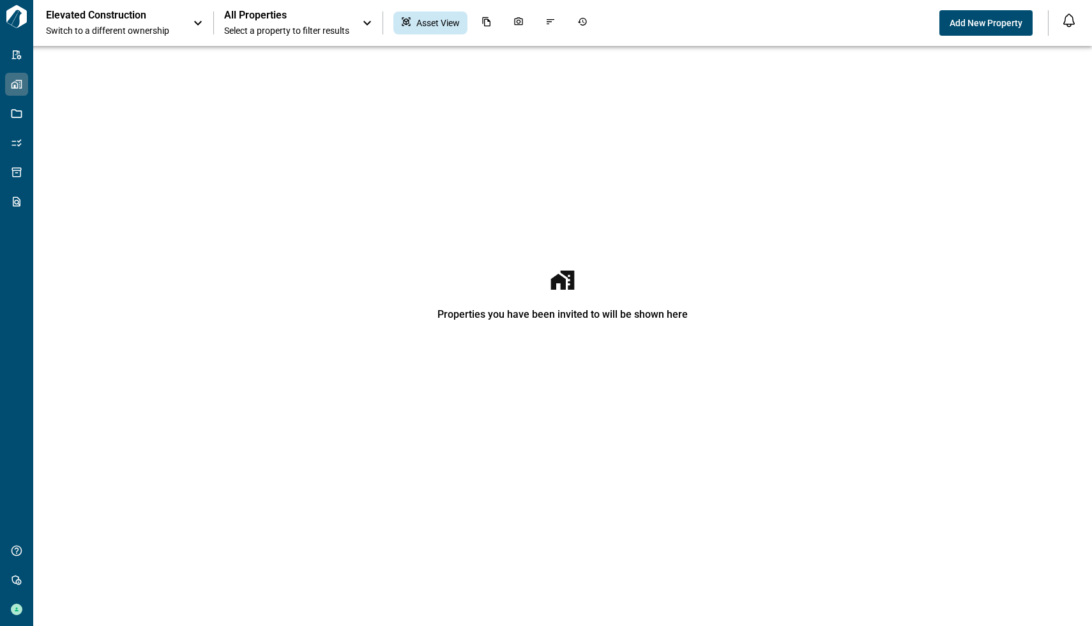
click at [207, 25] on div "Elevated Construction Switch to a different ownership All Properties Select a p…" at bounding box center [492, 23] width 893 height 28
click at [200, 22] on icon at bounding box center [198, 23] width 8 height 4
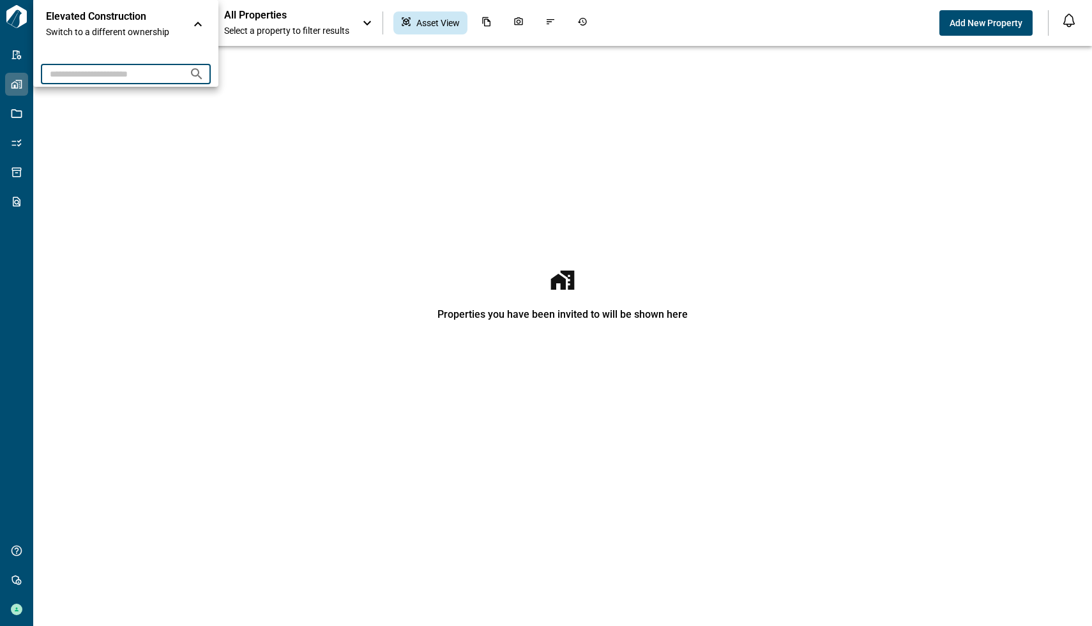
click at [131, 72] on input "text" at bounding box center [110, 74] width 138 height 24
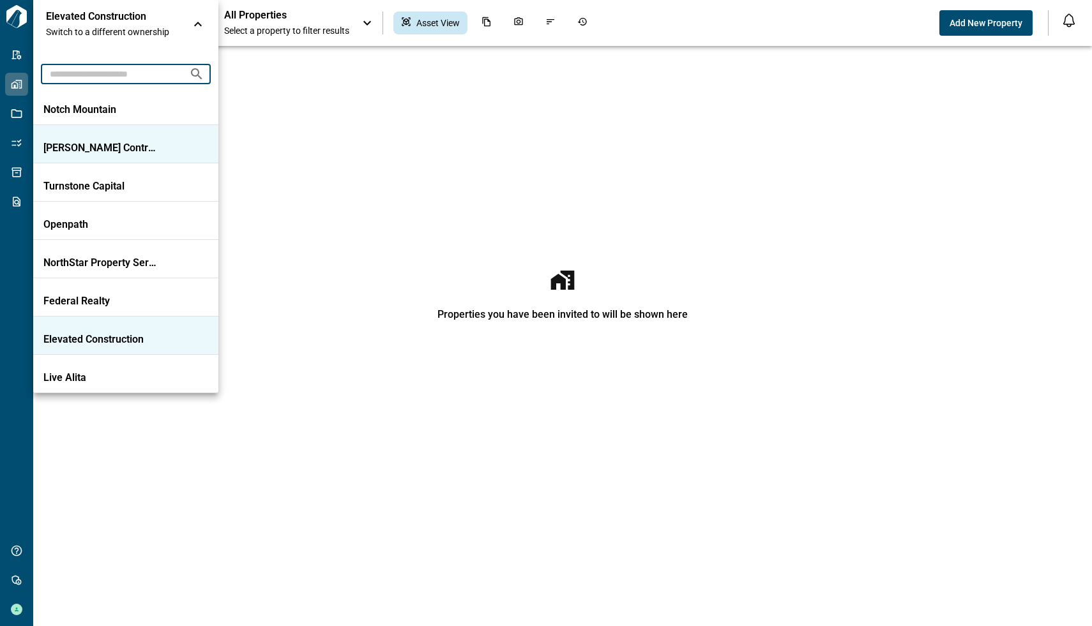
click at [123, 143] on p "[PERSON_NAME] Contracting" at bounding box center [100, 148] width 115 height 13
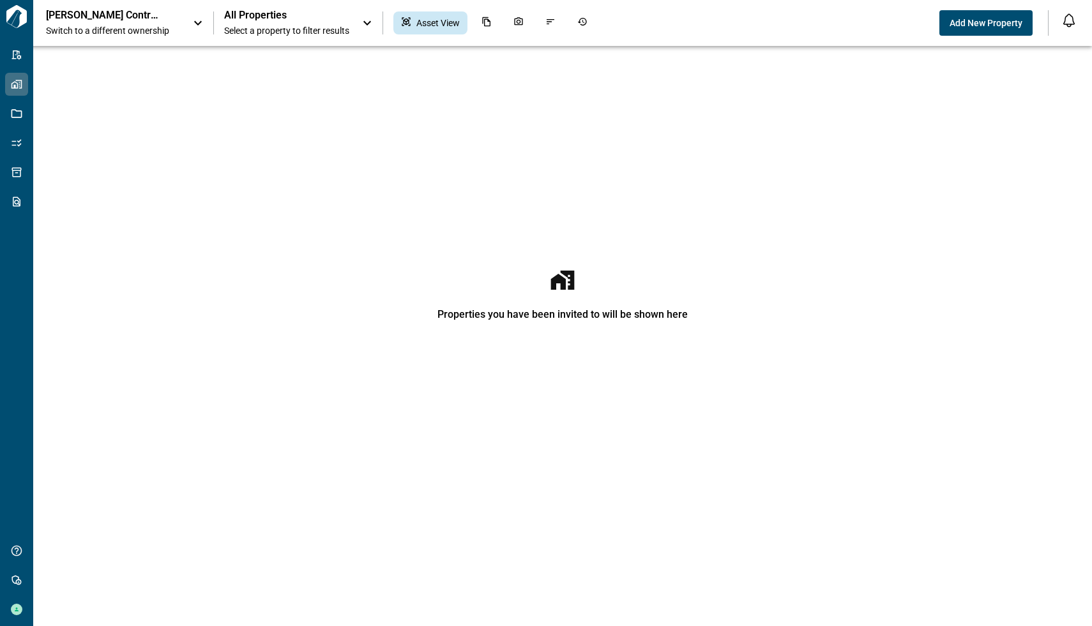
click at [273, 26] on span "Select a property to filter results" at bounding box center [286, 30] width 125 height 13
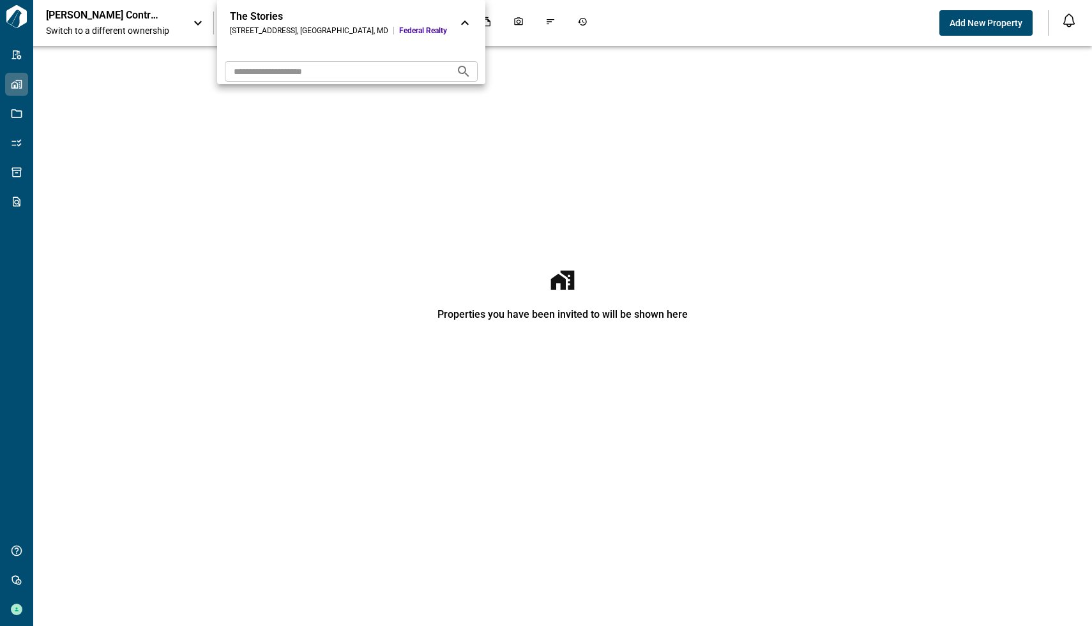
click at [248, 22] on div "The Stories" at bounding box center [338, 16] width 217 height 13
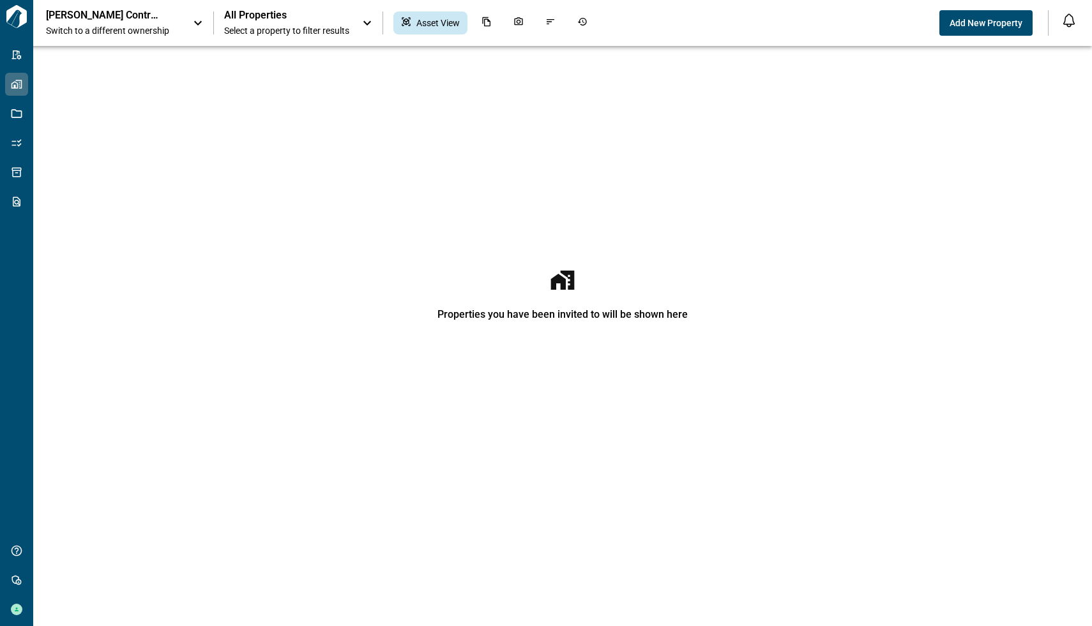
click at [155, 26] on span "Switch to a different ownership" at bounding box center [113, 30] width 134 height 13
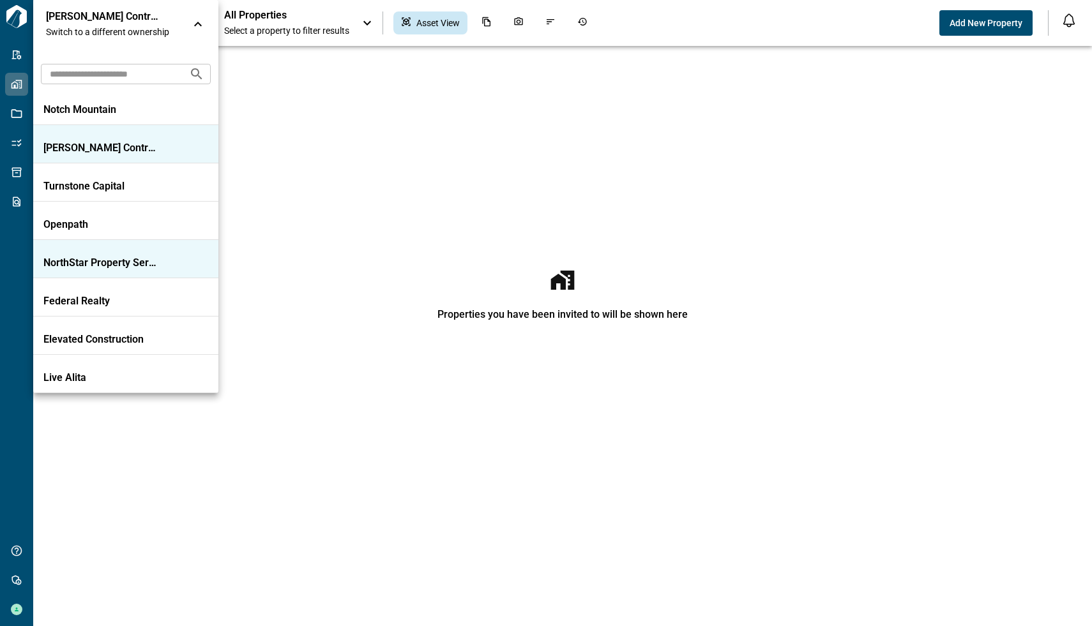
click at [109, 259] on p "NorthStar Property Services" at bounding box center [100, 263] width 115 height 13
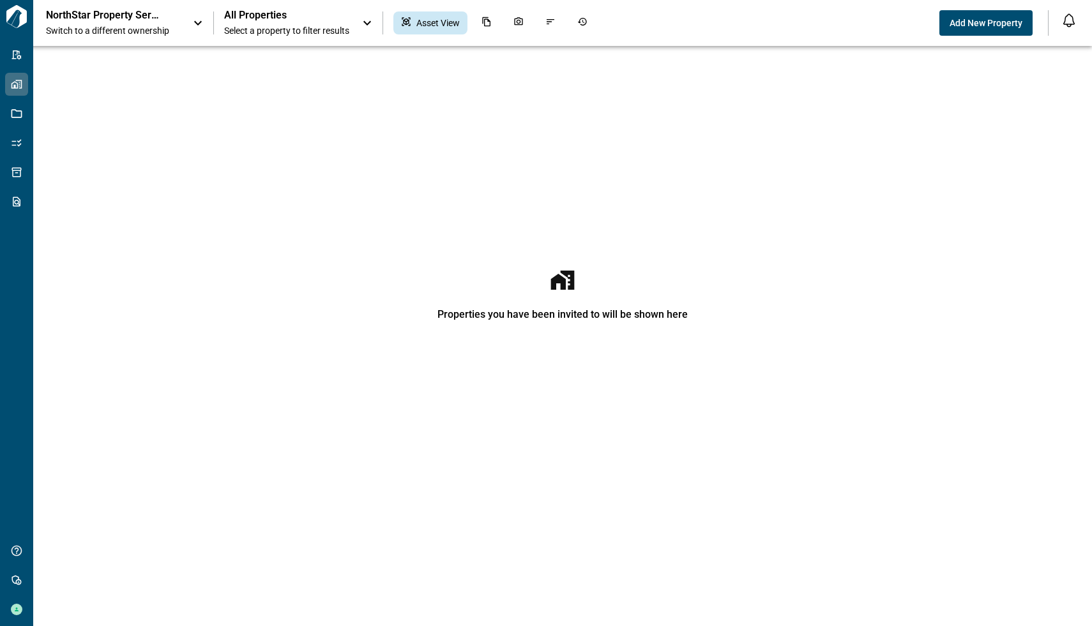
click at [111, 28] on span "Switch to a different ownership" at bounding box center [113, 30] width 134 height 13
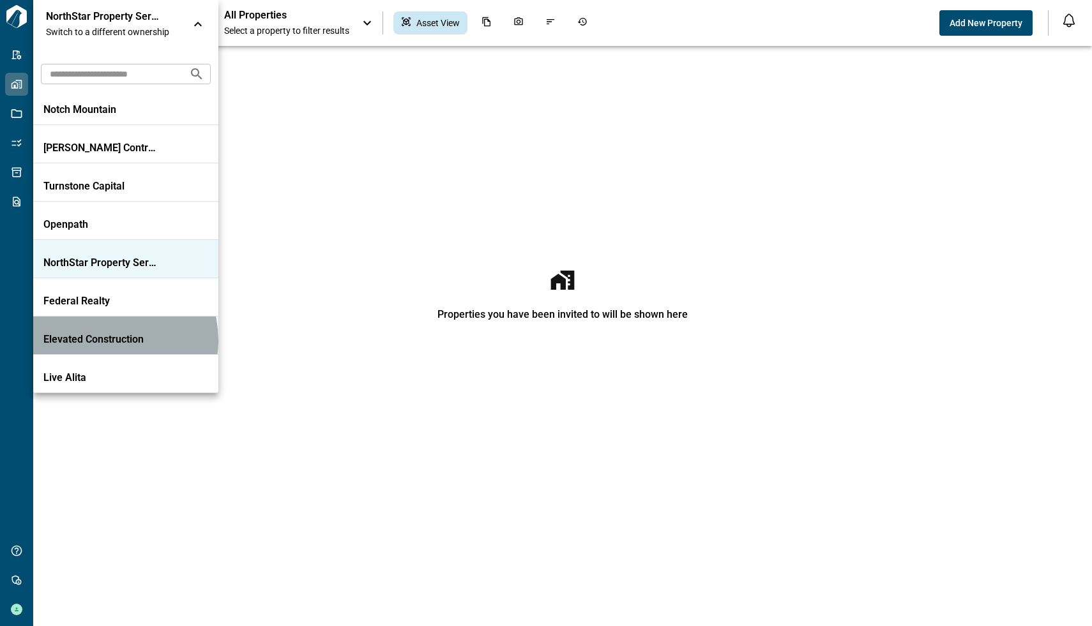
click at [108, 340] on p "Elevated Construction" at bounding box center [100, 339] width 115 height 13
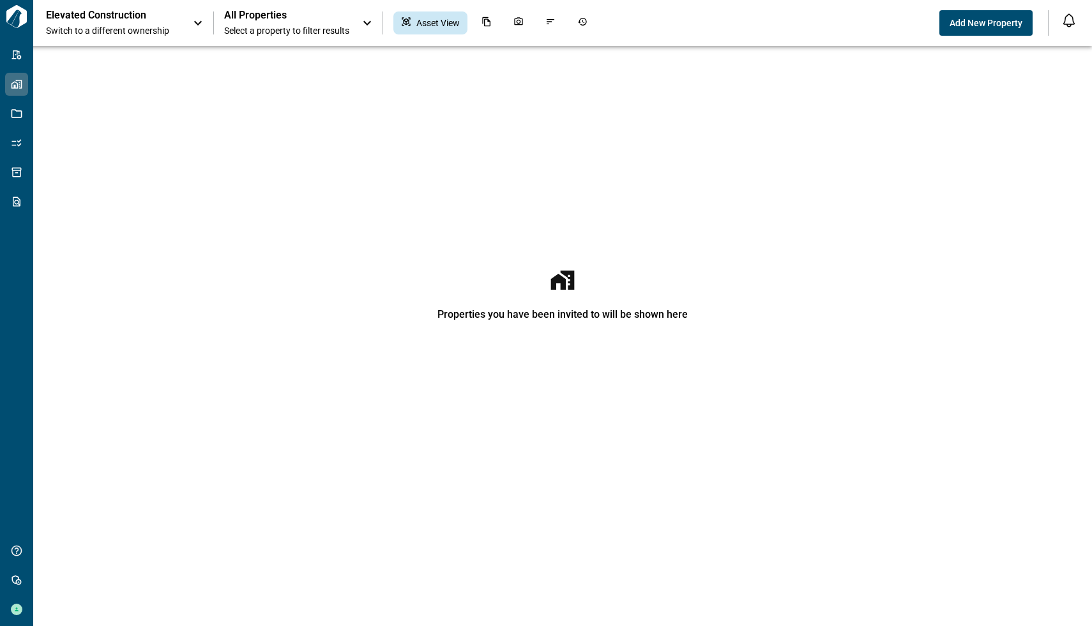
click at [193, 40] on div "Elevated Construction Switch to a different ownership All Properties Select a p…" at bounding box center [546, 23] width 1092 height 46
click at [190, 27] on icon at bounding box center [197, 22] width 15 height 15
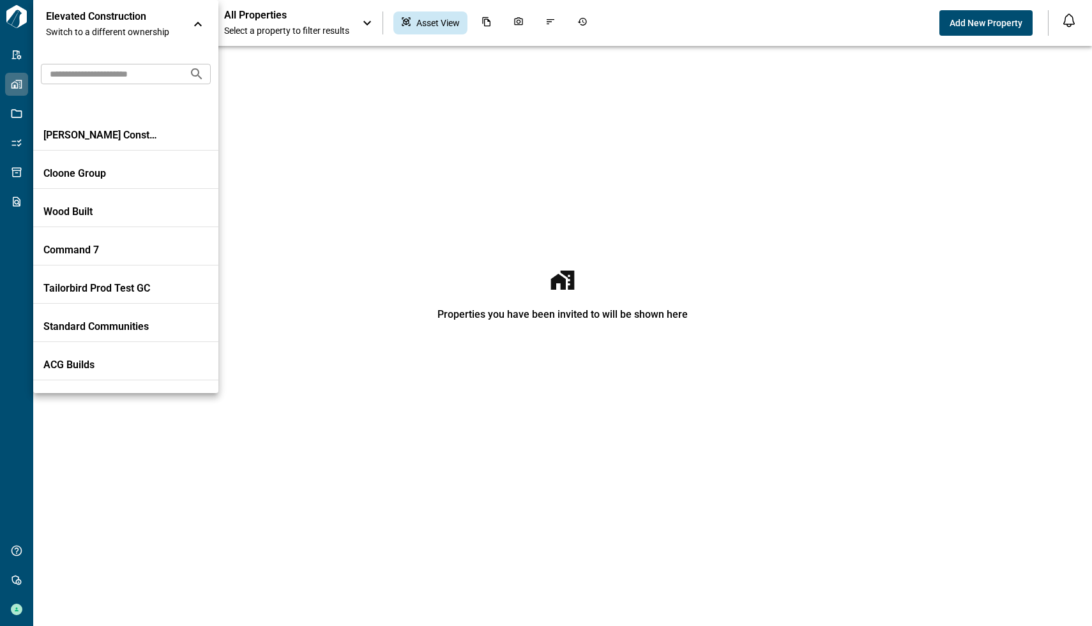
scroll to position [552, 0]
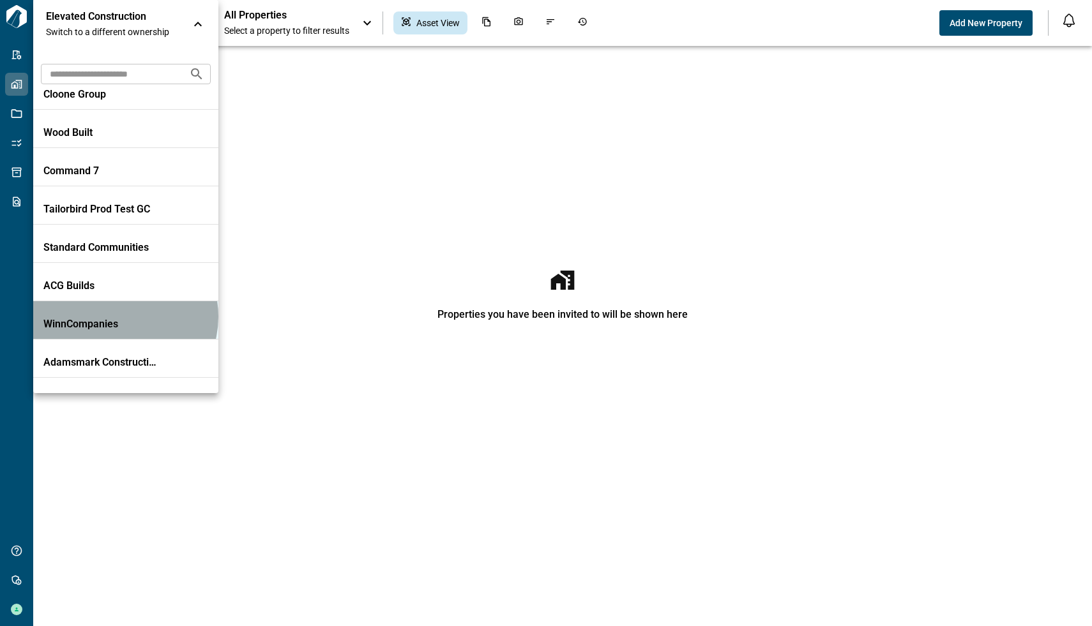
click at [117, 317] on li "WinnCompanies" at bounding box center [125, 320] width 185 height 38
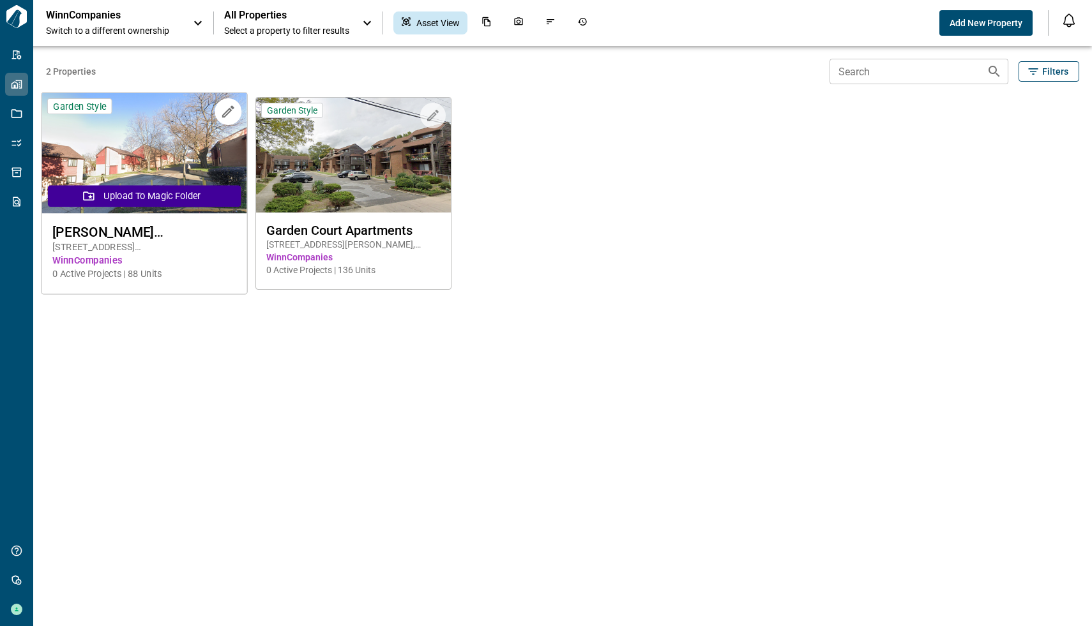
click at [196, 144] on img at bounding box center [144, 153] width 205 height 121
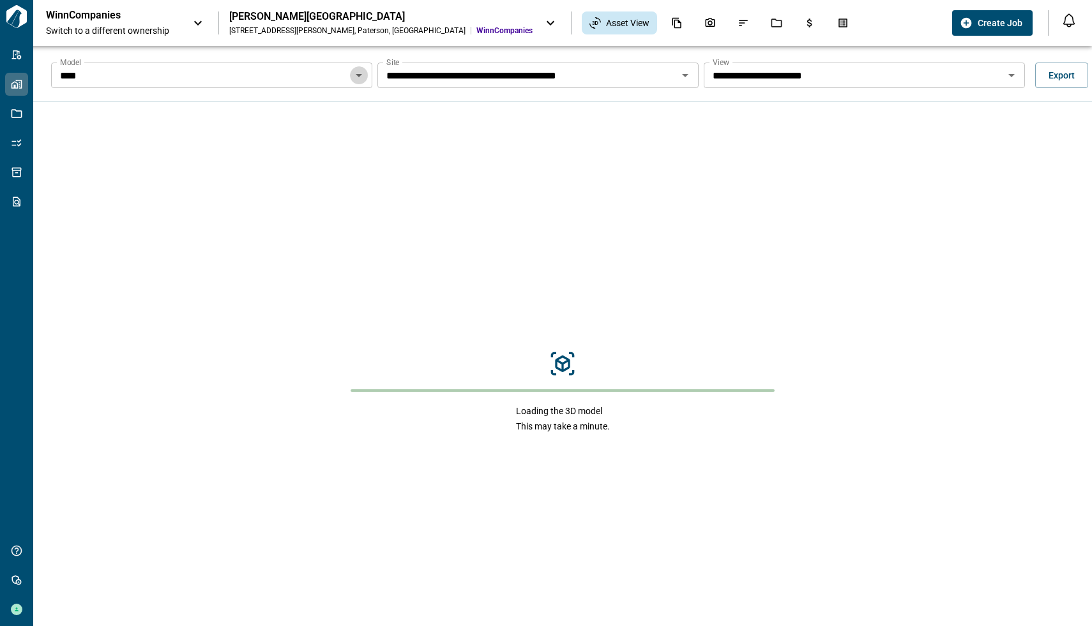
click at [360, 73] on icon "Open" at bounding box center [358, 75] width 15 height 15
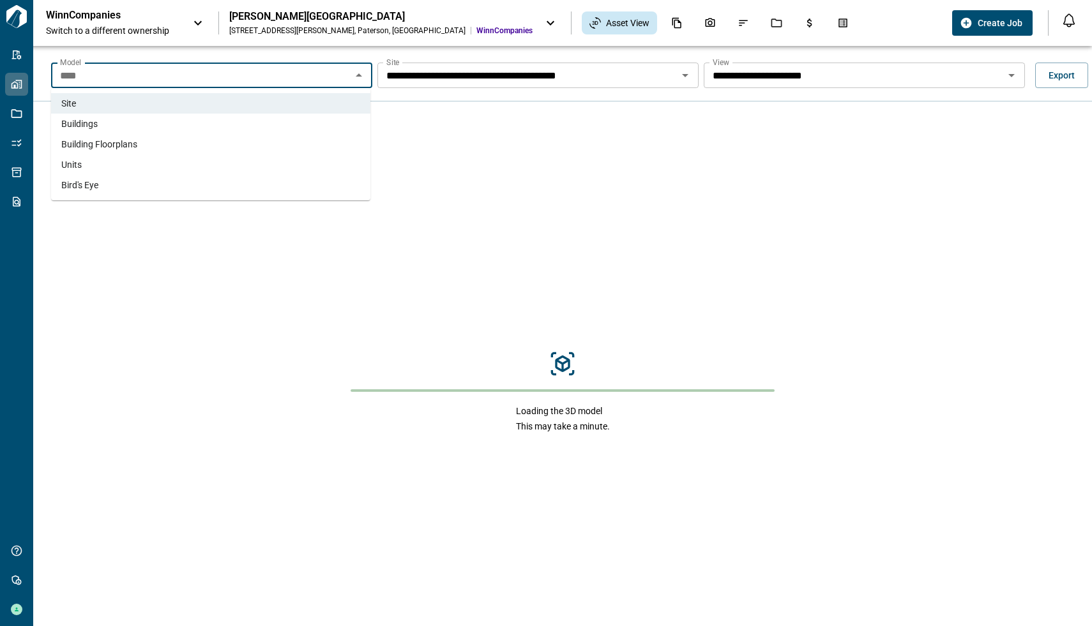
click at [125, 132] on li "Buildings" at bounding box center [210, 124] width 319 height 20
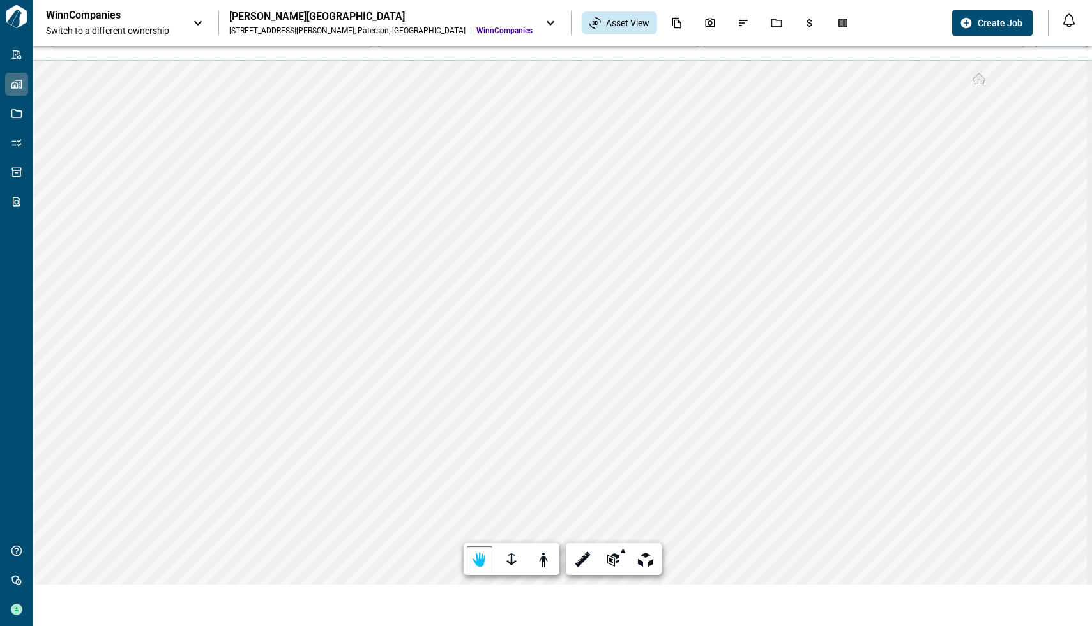
scroll to position [46, 0]
click at [197, 17] on icon at bounding box center [197, 22] width 15 height 15
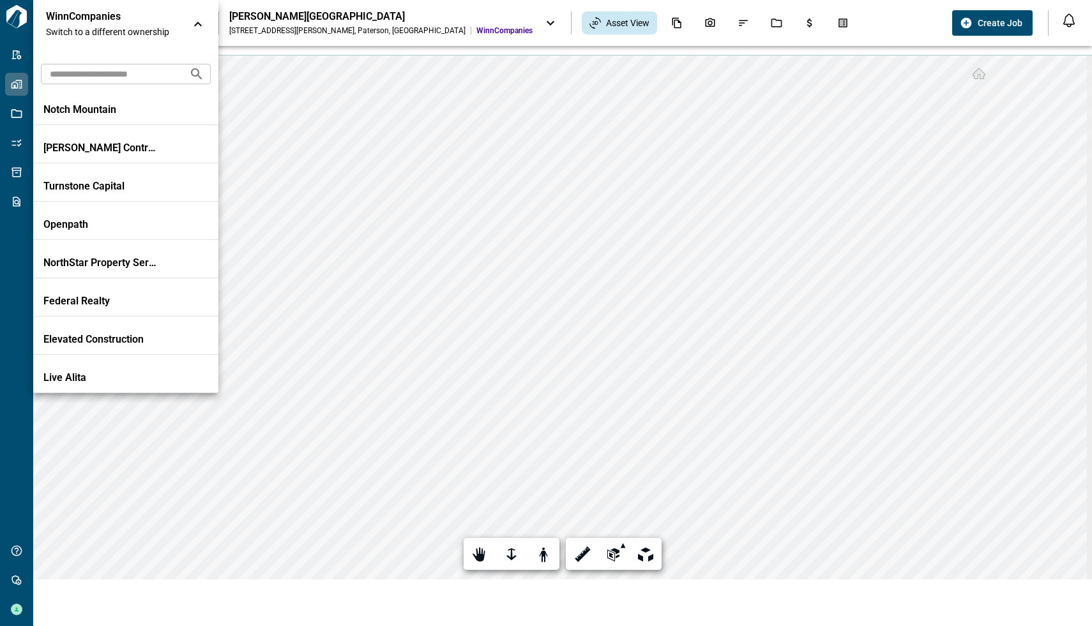
click at [135, 68] on input "text" at bounding box center [110, 74] width 138 height 24
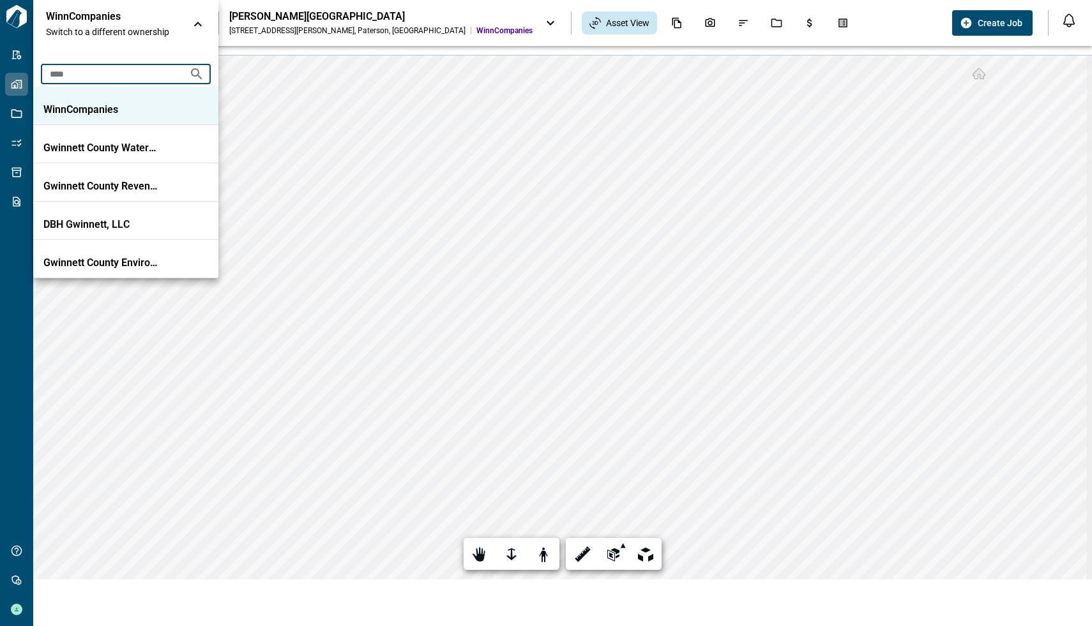
type input "****"
click at [135, 107] on p "WinnCompanies" at bounding box center [100, 109] width 115 height 13
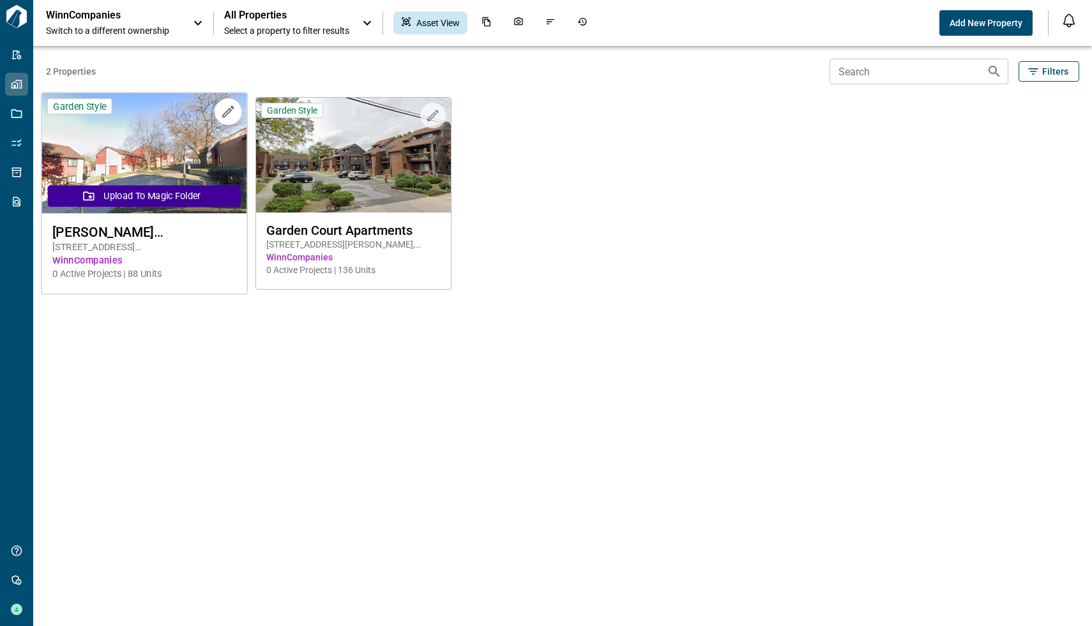
click at [188, 155] on img at bounding box center [144, 153] width 205 height 121
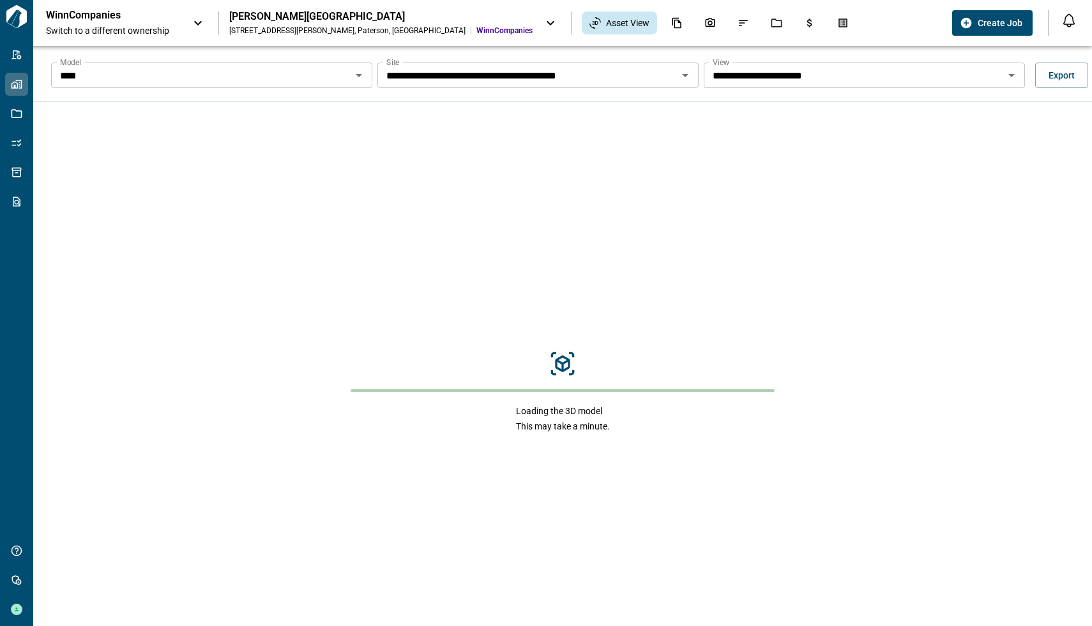
click at [356, 79] on icon "Open" at bounding box center [358, 75] width 15 height 15
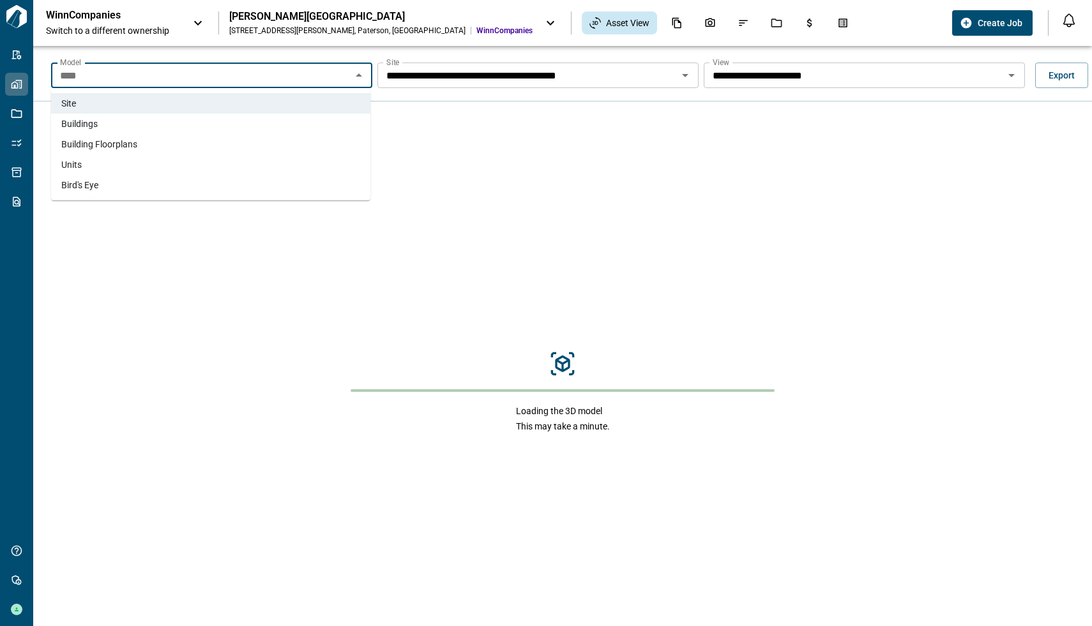
click at [202, 163] on li "Units" at bounding box center [210, 165] width 319 height 20
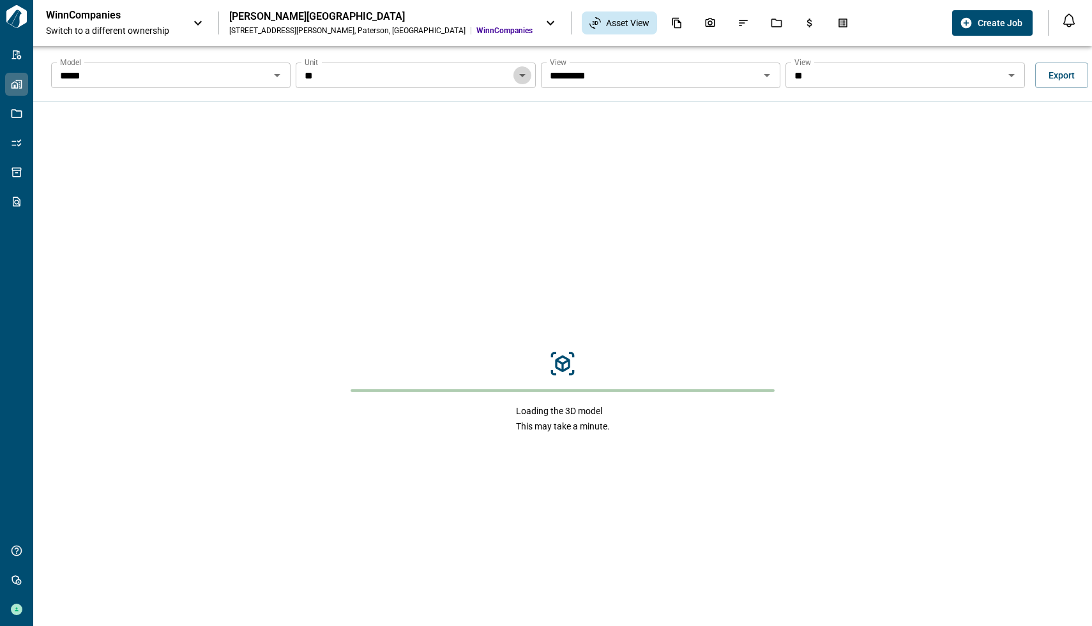
click at [526, 75] on icon "Open" at bounding box center [522, 75] width 15 height 15
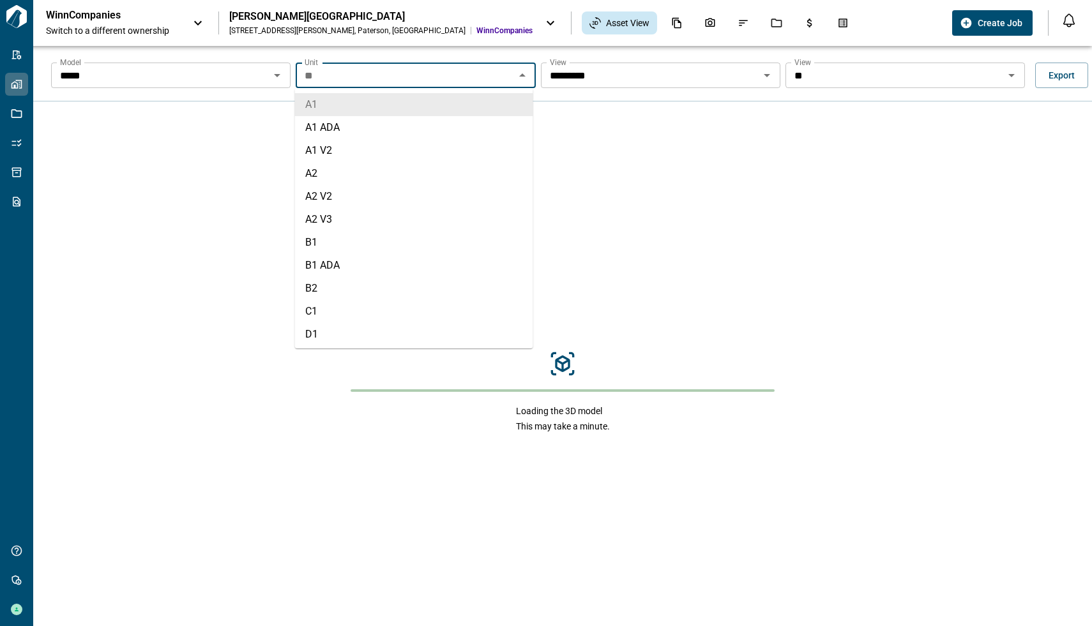
click at [526, 75] on icon "Close" at bounding box center [522, 75] width 15 height 15
